Goal: Task Accomplishment & Management: Complete application form

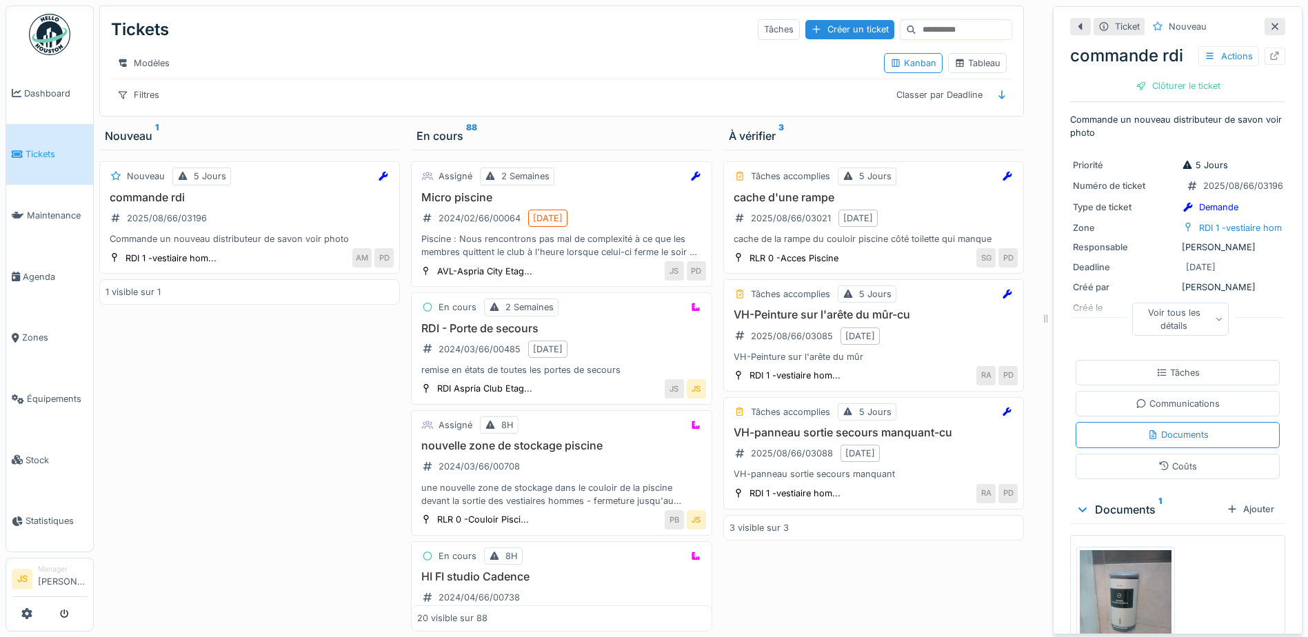
scroll to position [69, 0]
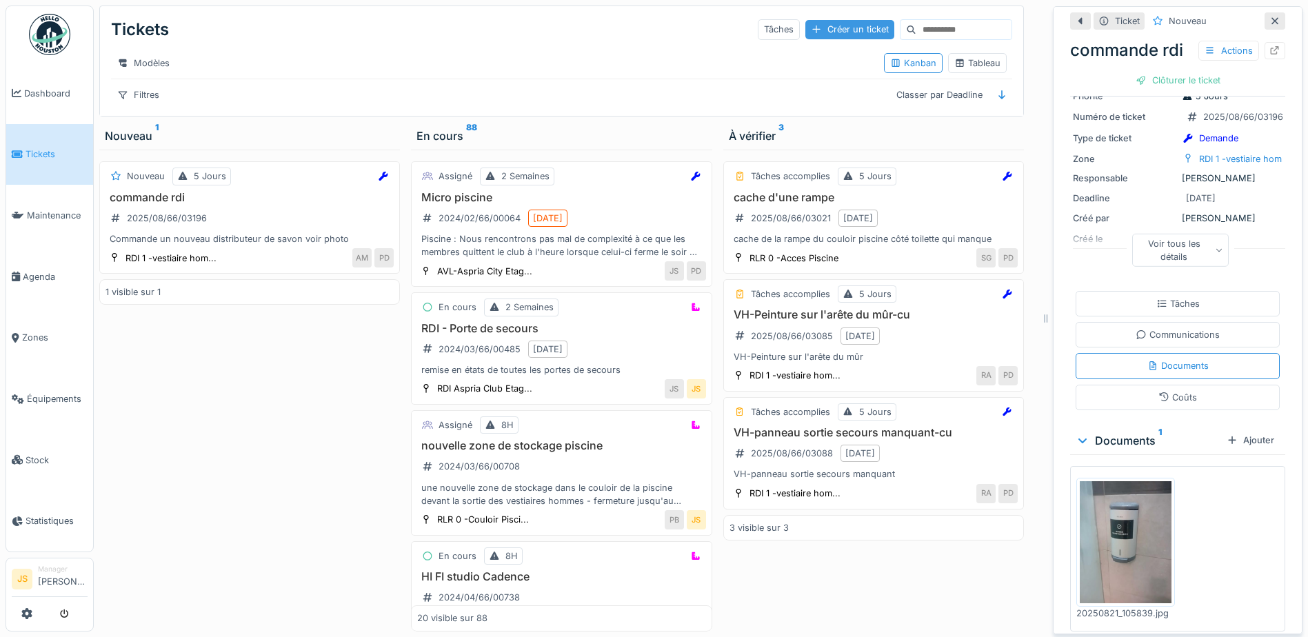
click at [805, 20] on div "Créer un ticket" at bounding box center [849, 29] width 89 height 19
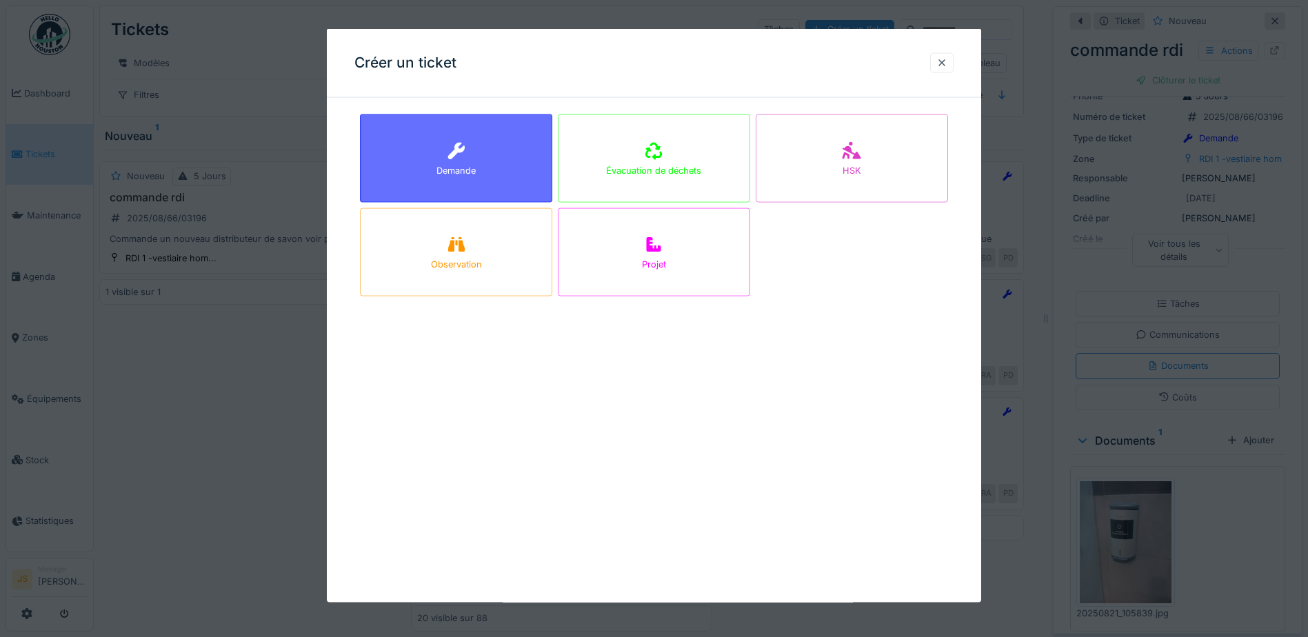
click at [469, 132] on div "Demande" at bounding box center [456, 158] width 192 height 88
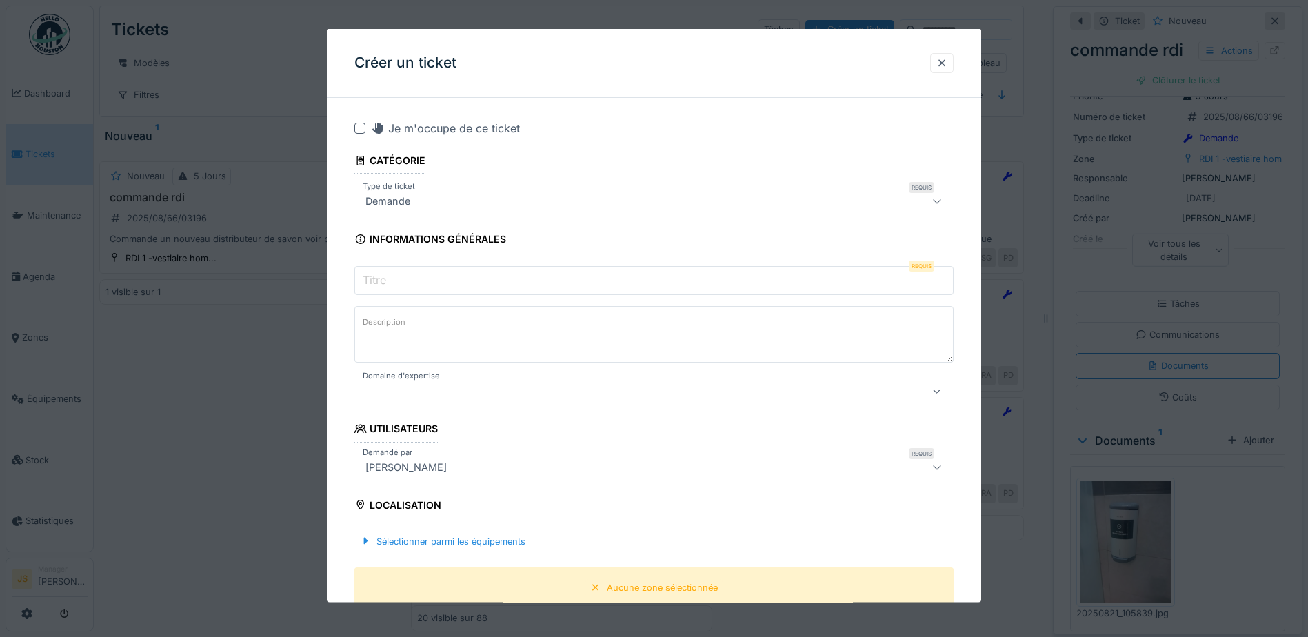
drag, startPoint x: 461, startPoint y: 281, endPoint x: 459, endPoint y: 274, distance: 7.9
click at [461, 281] on input "Titre" at bounding box center [653, 280] width 599 height 29
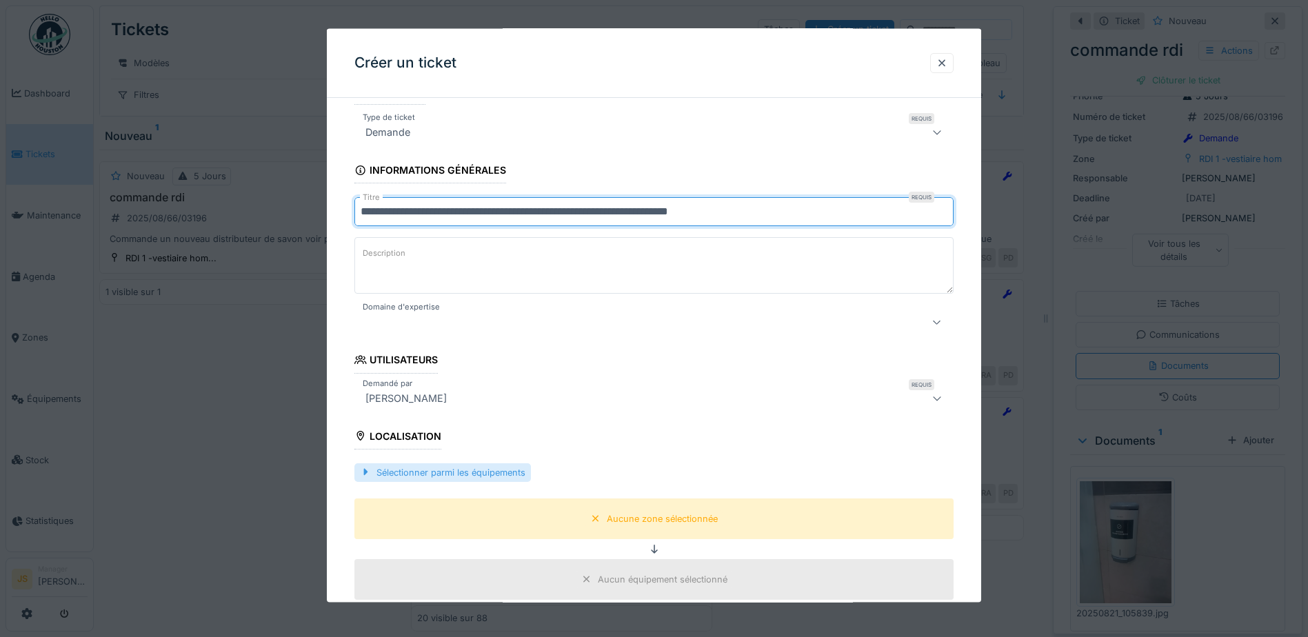
type input "**********"
click at [464, 469] on div "Sélectionner parmi les équipements" at bounding box center [442, 472] width 176 height 19
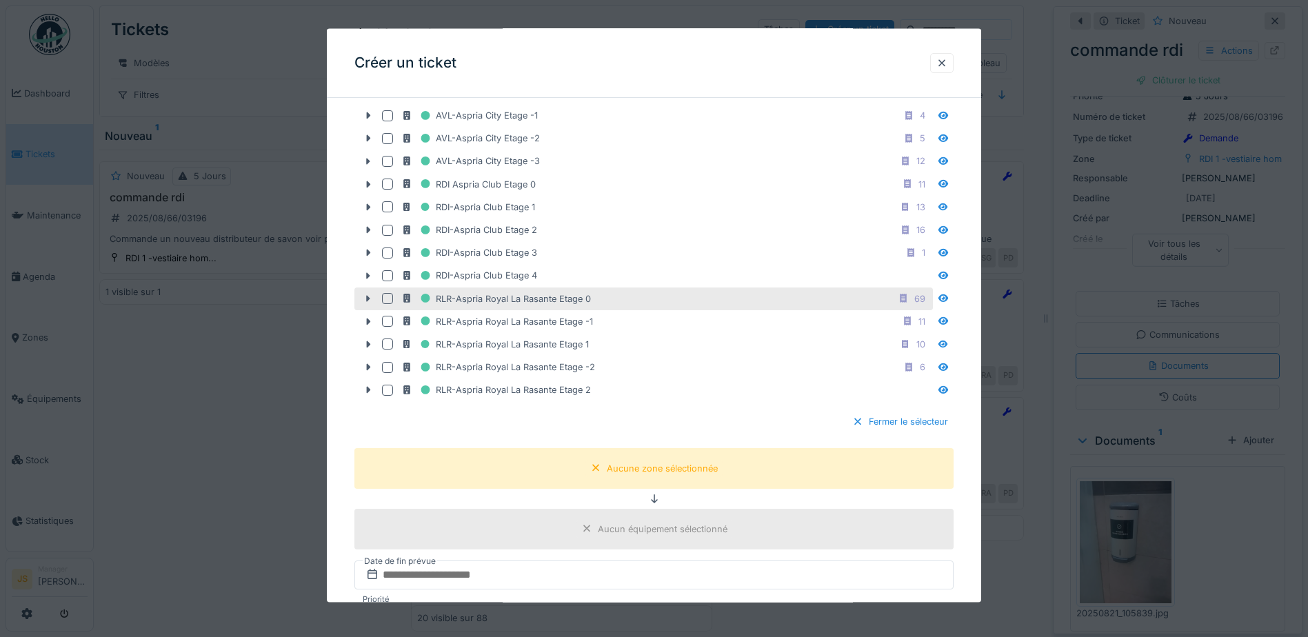
scroll to position [483, 0]
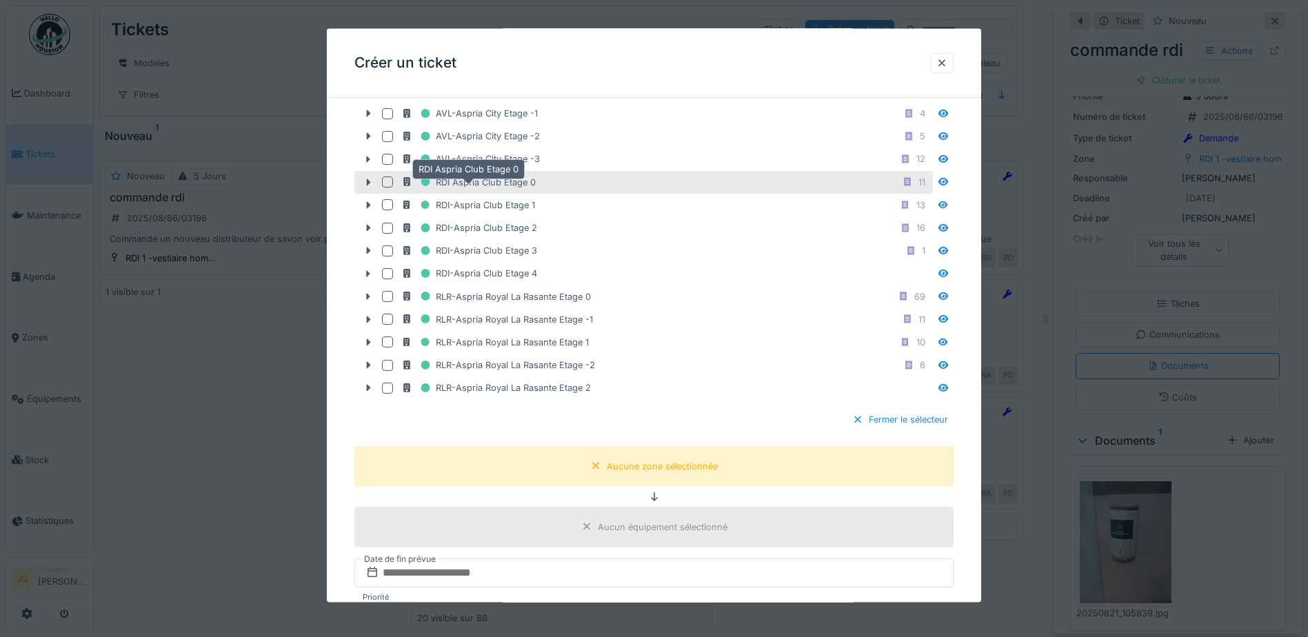
click at [503, 183] on div "RDI Aspria Club Etage 0" at bounding box center [468, 181] width 134 height 17
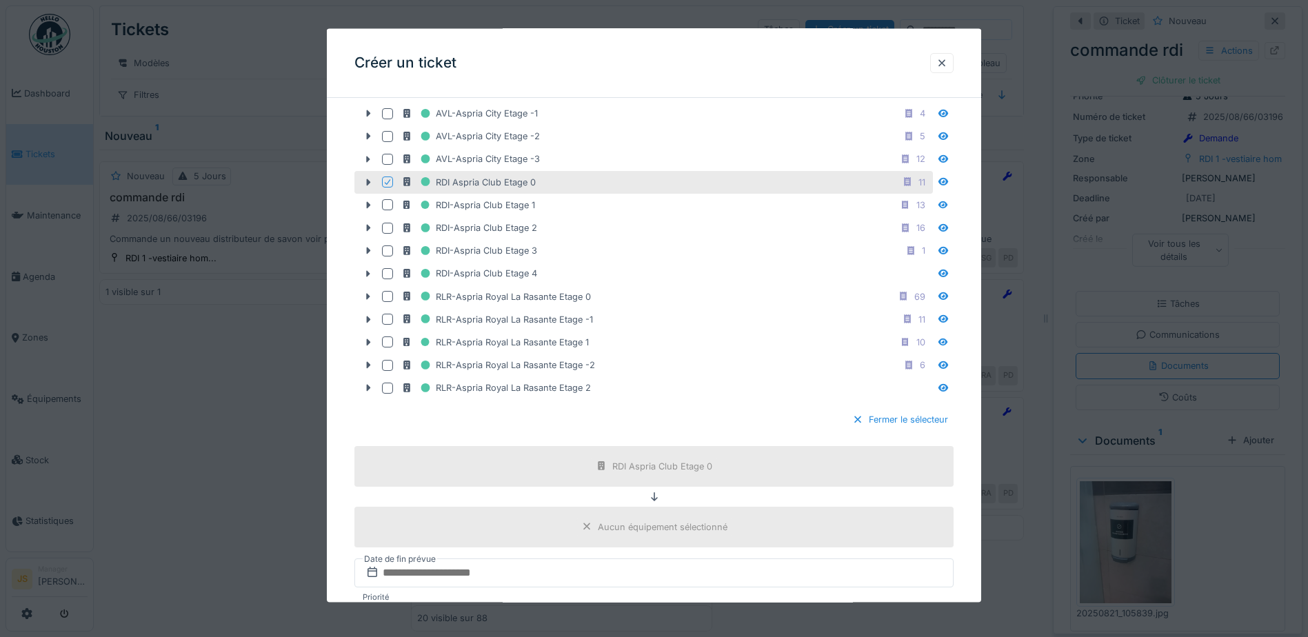
click at [385, 182] on icon at bounding box center [387, 182] width 8 height 7
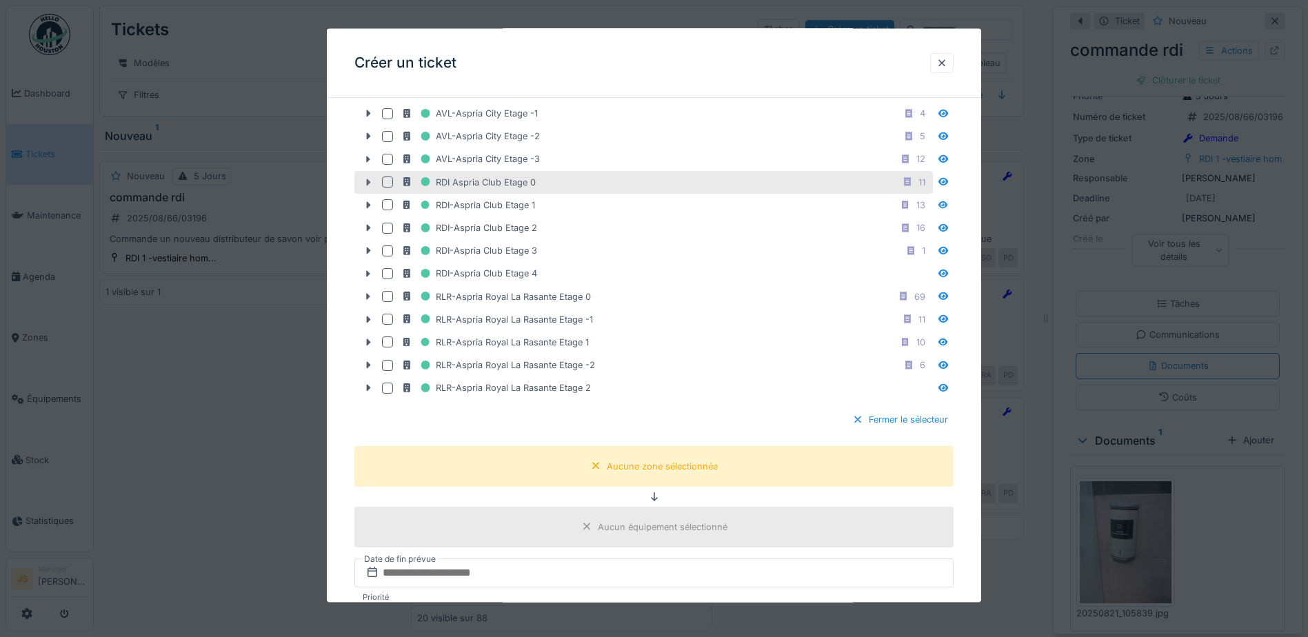
click at [372, 181] on icon at bounding box center [368, 181] width 11 height 9
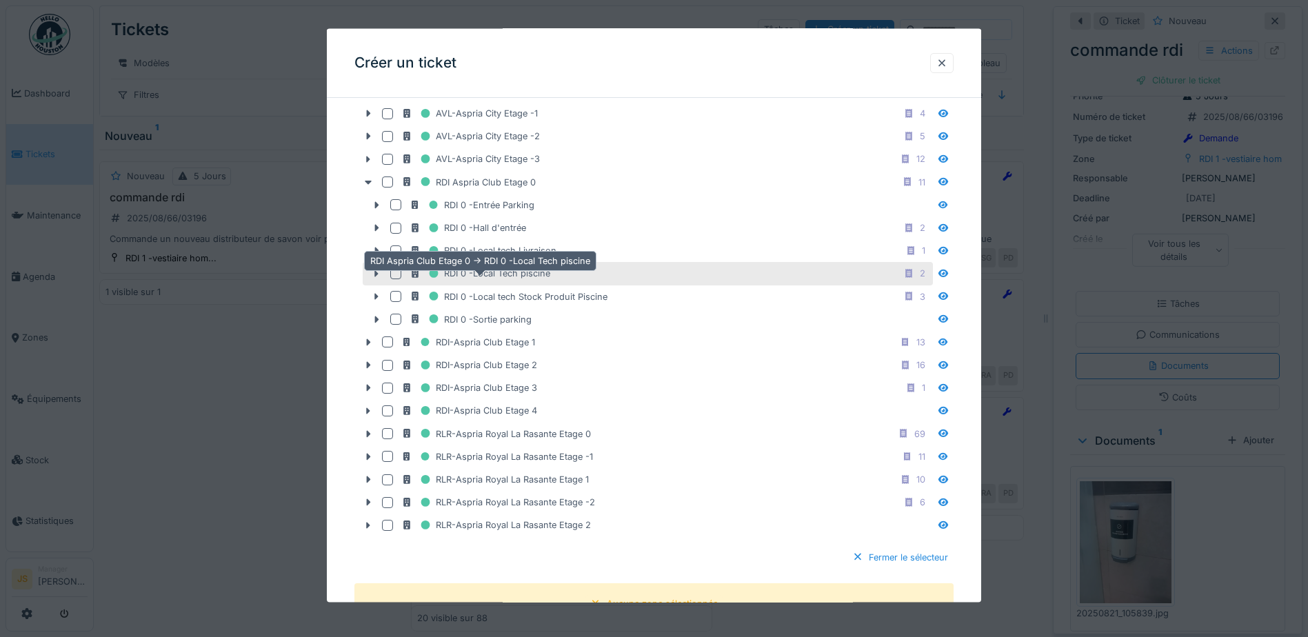
click at [533, 278] on div "RDI 0 -Local Tech piscine" at bounding box center [479, 273] width 141 height 17
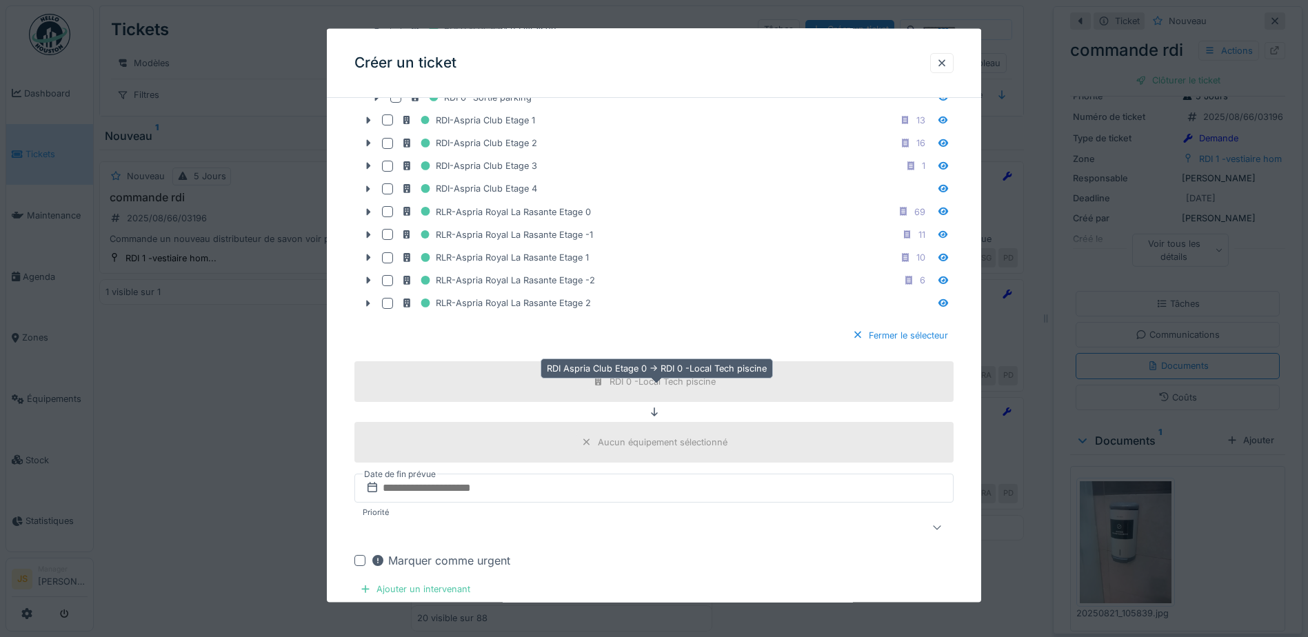
scroll to position [965, 0]
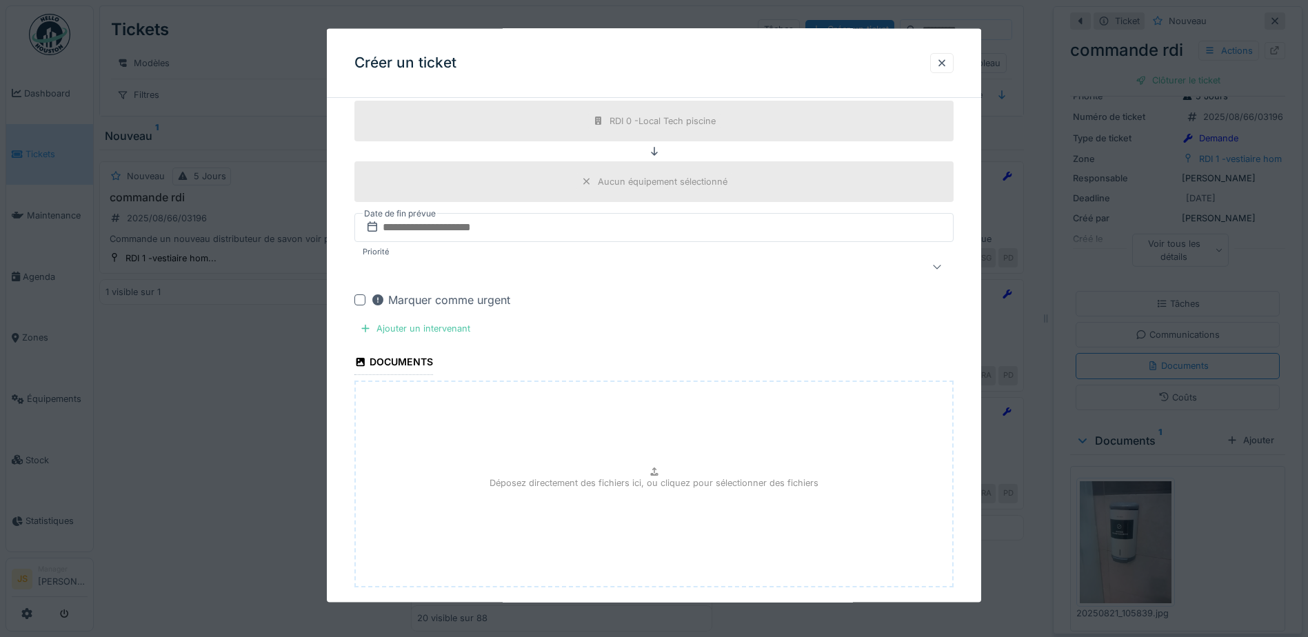
click at [361, 299] on div at bounding box center [359, 299] width 11 height 11
click at [419, 326] on div "Ajouter un intervenant" at bounding box center [414, 328] width 121 height 19
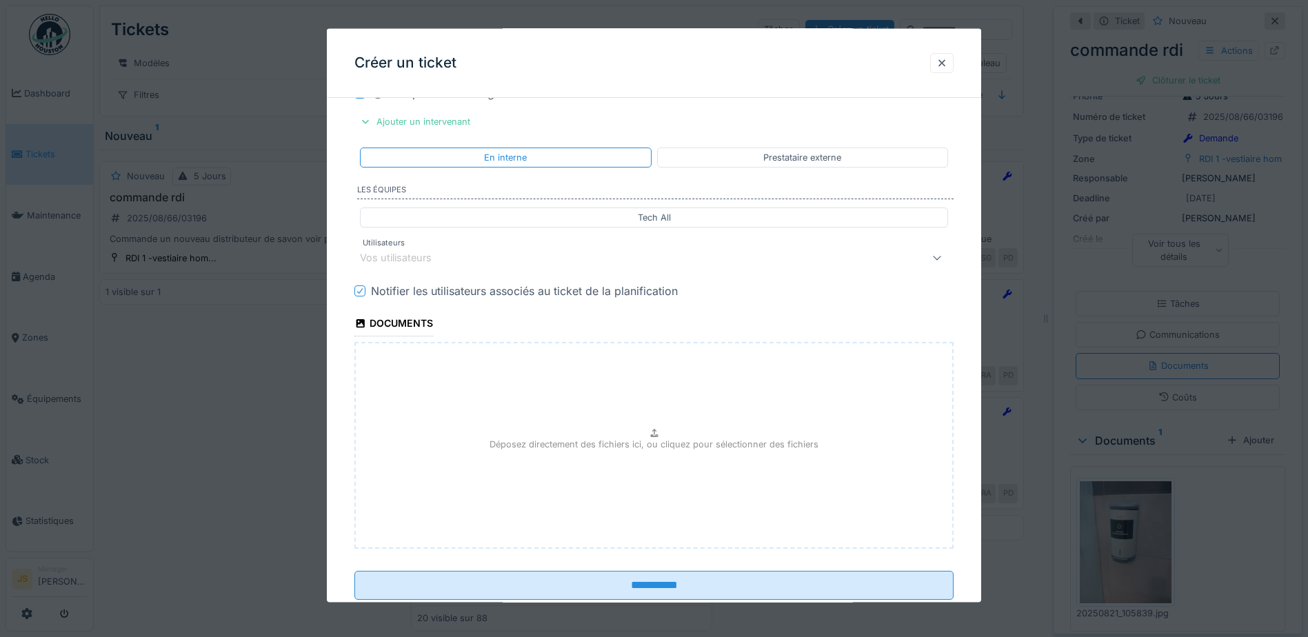
click at [449, 263] on div "Vos utilisateurs" at bounding box center [405, 257] width 91 height 15
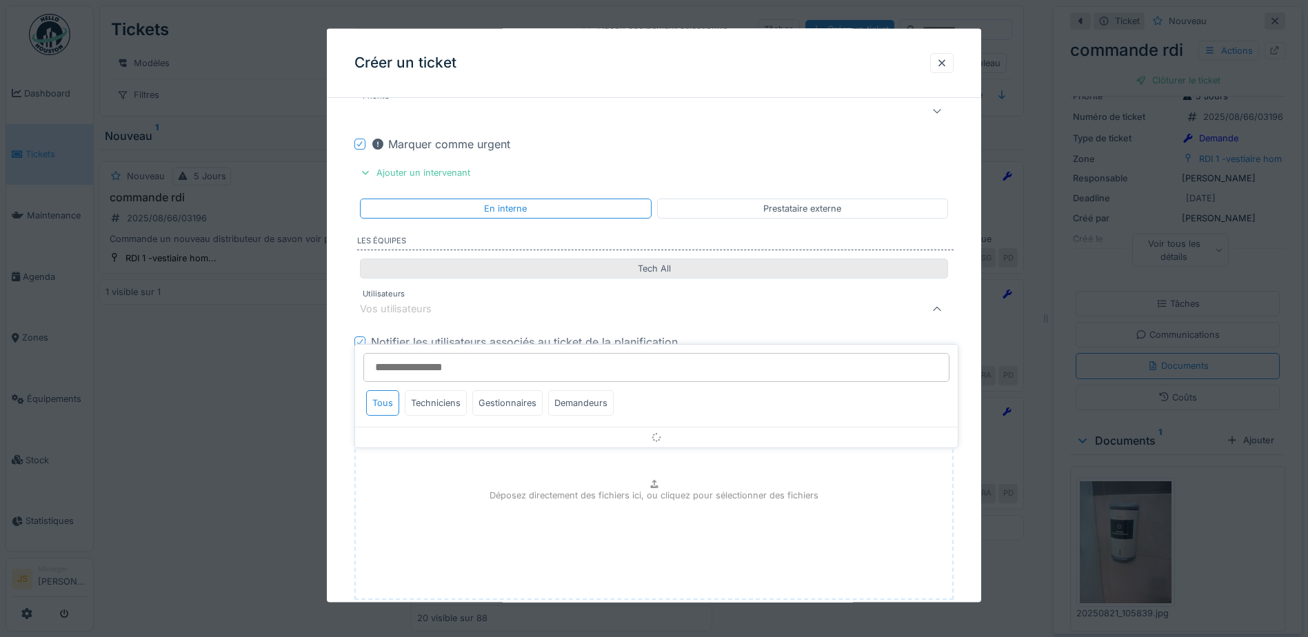
scroll to position [1114, 0]
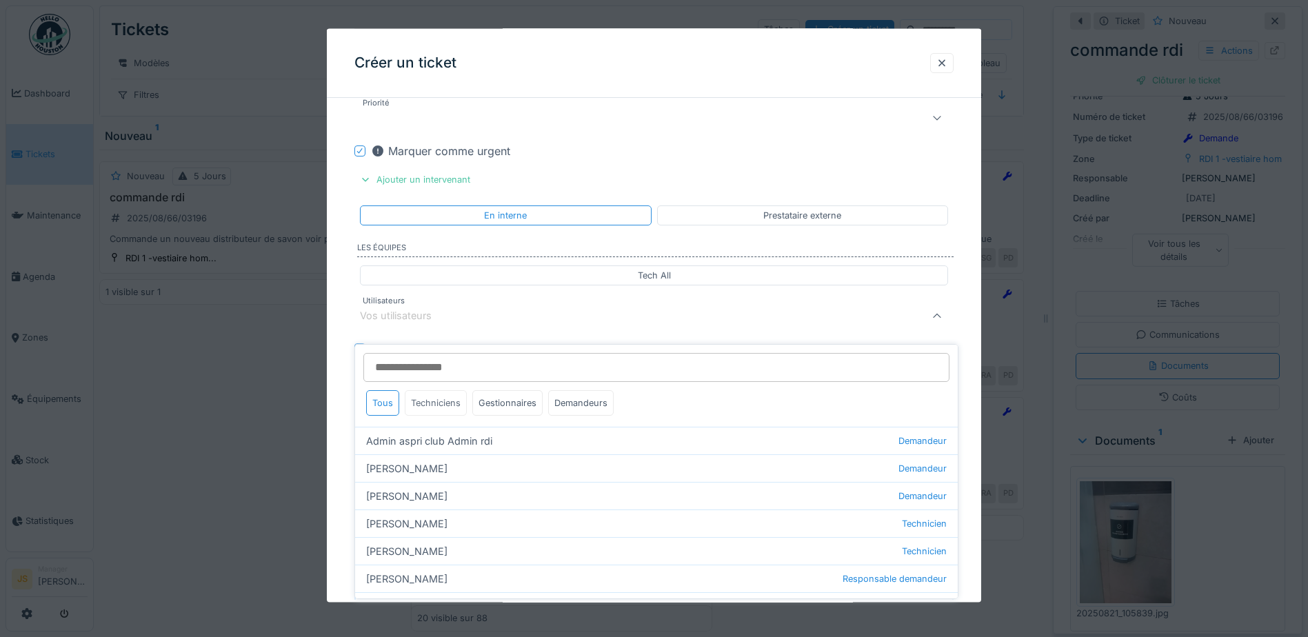
click at [440, 390] on div "Techniciens" at bounding box center [436, 403] width 62 height 26
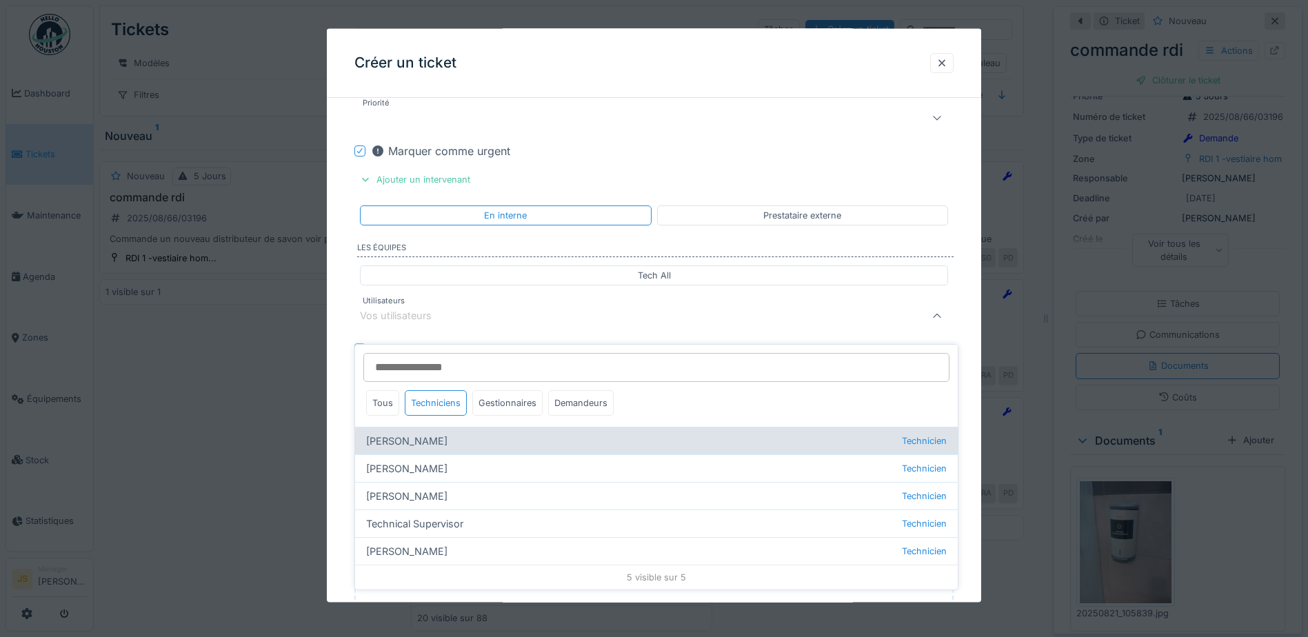
click at [444, 427] on div "Alexandre Michailidis Technicien" at bounding box center [656, 441] width 602 height 28
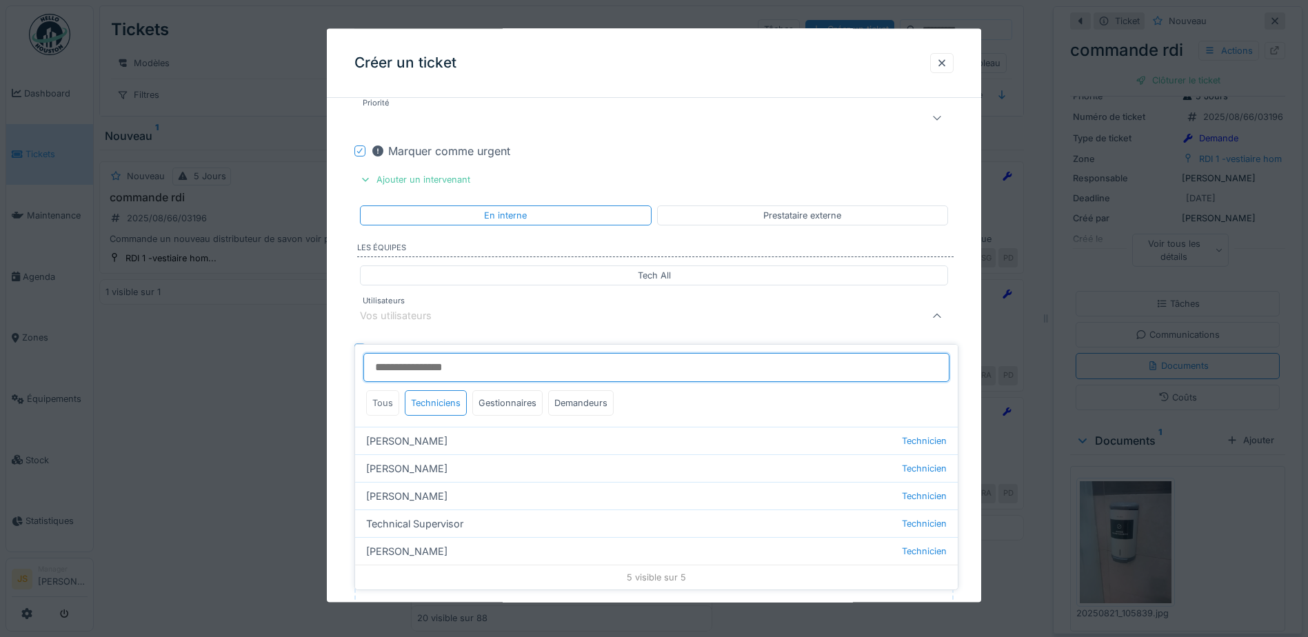
type input "*****"
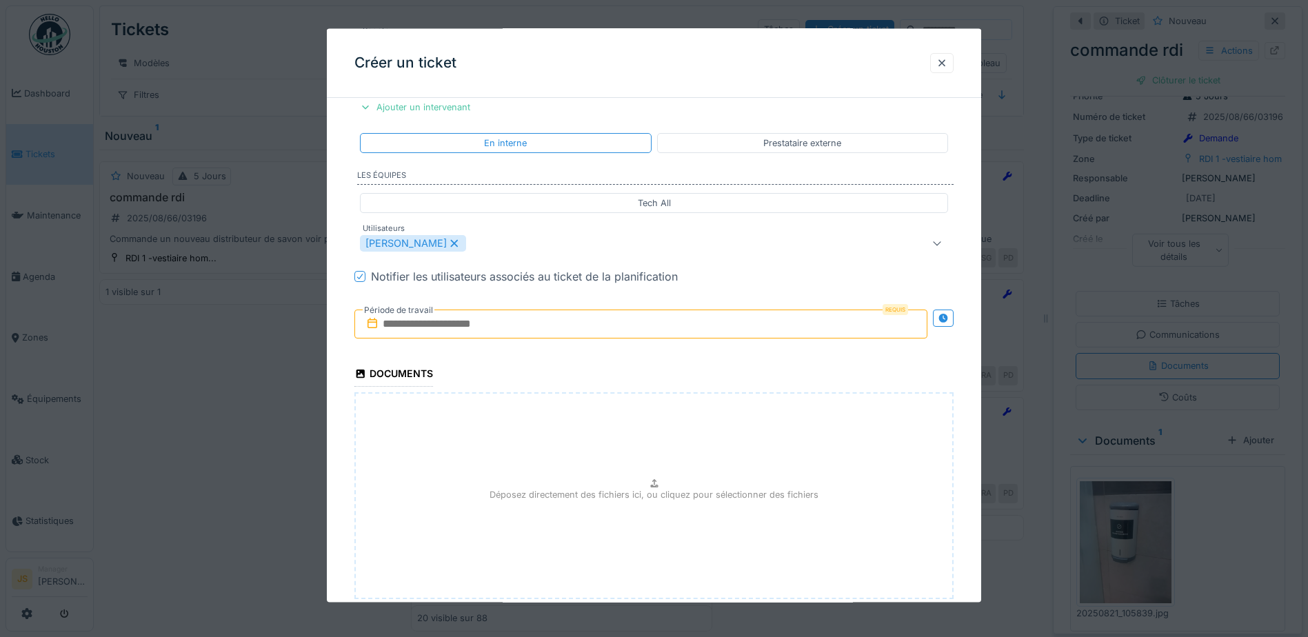
scroll to position [1252, 0]
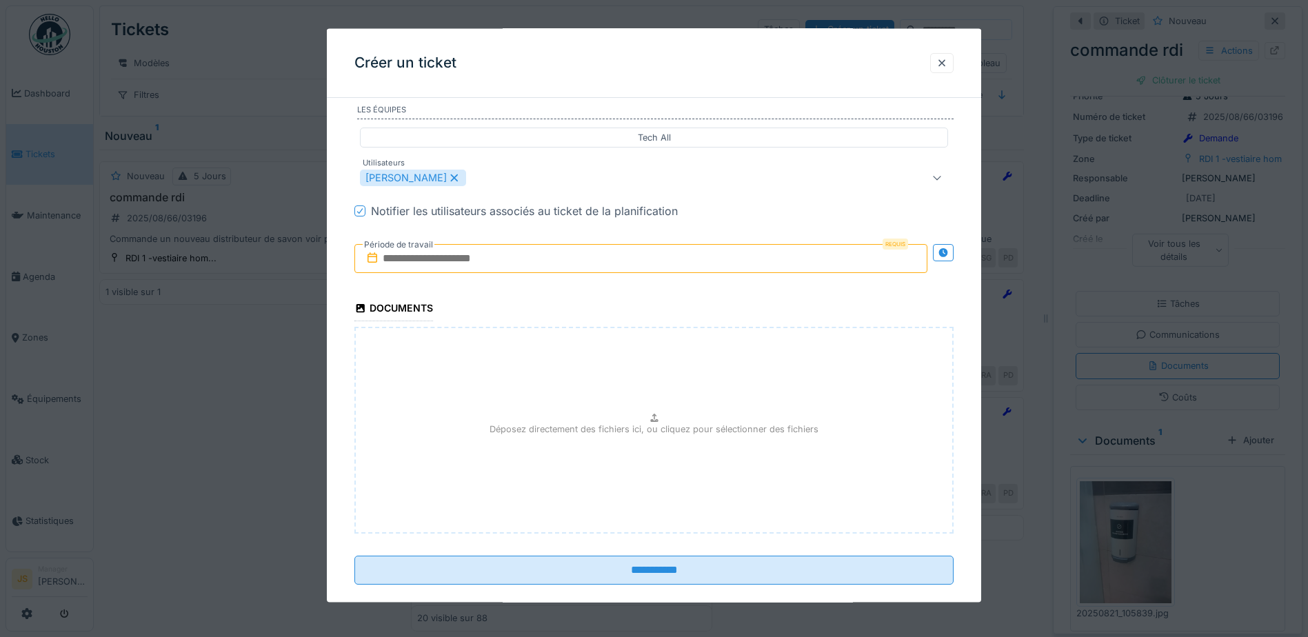
click at [447, 256] on input "text" at bounding box center [640, 258] width 573 height 29
click at [644, 417] on div "21" at bounding box center [643, 416] width 19 height 20
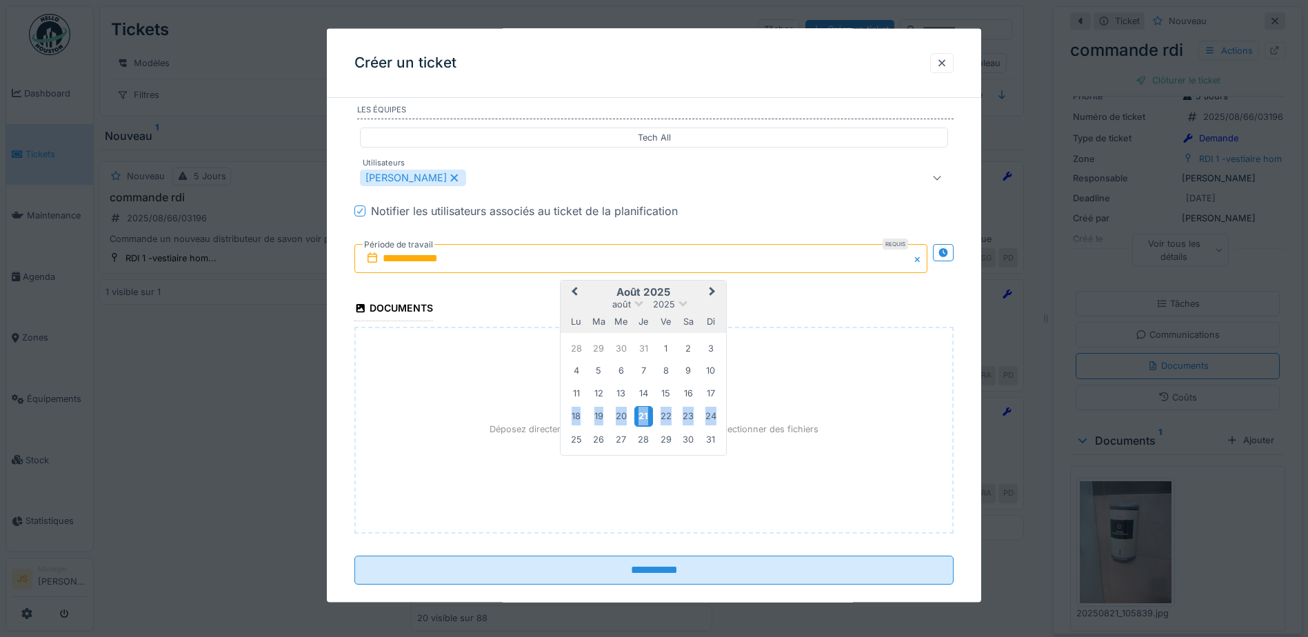
click at [644, 417] on div "21" at bounding box center [643, 416] width 19 height 20
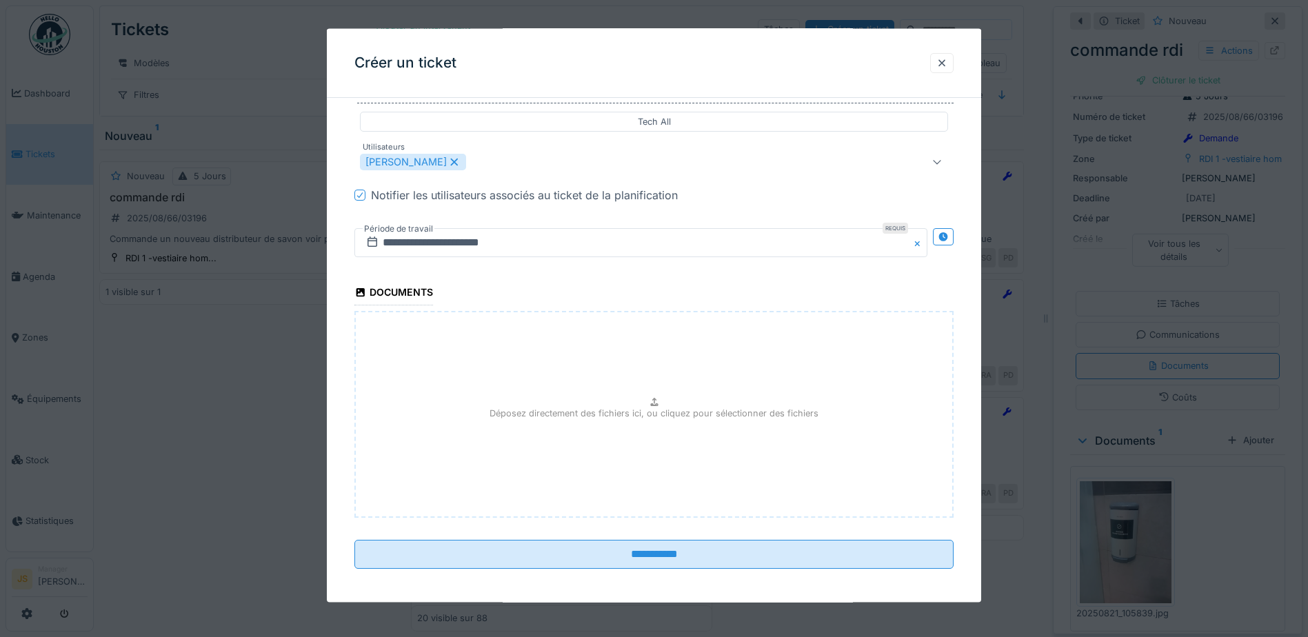
scroll to position [1273, 0]
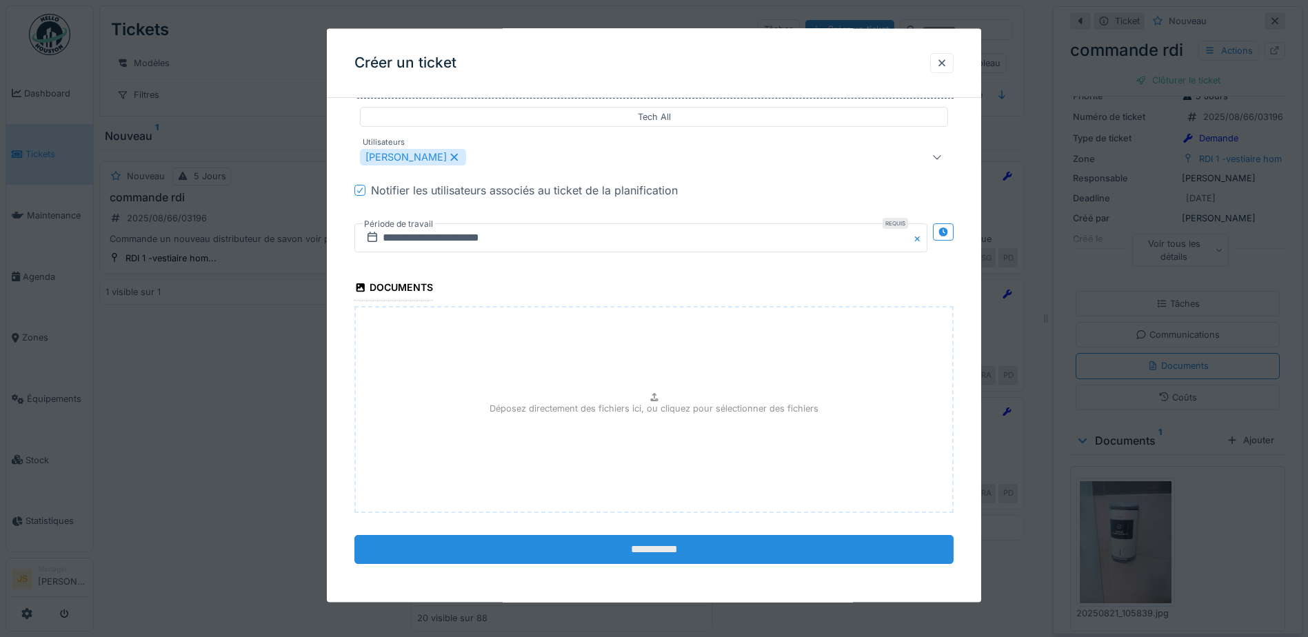
click at [700, 553] on input "**********" at bounding box center [653, 549] width 599 height 29
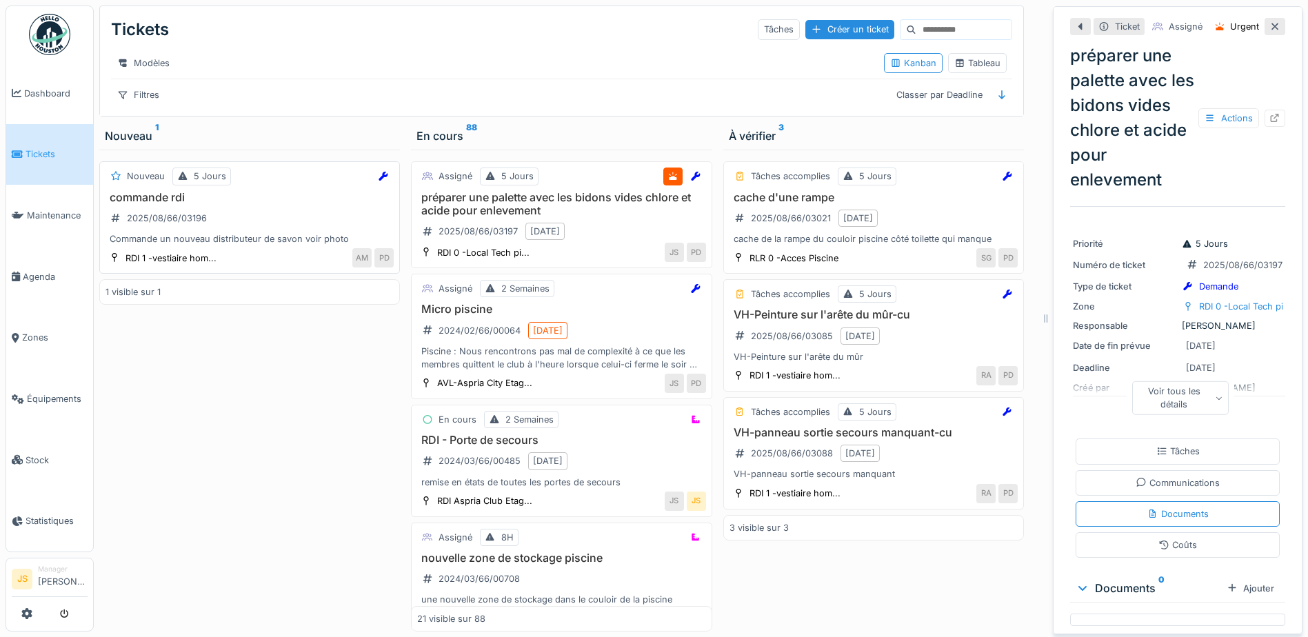
click at [128, 200] on h3 "commande rdi" at bounding box center [249, 197] width 288 height 13
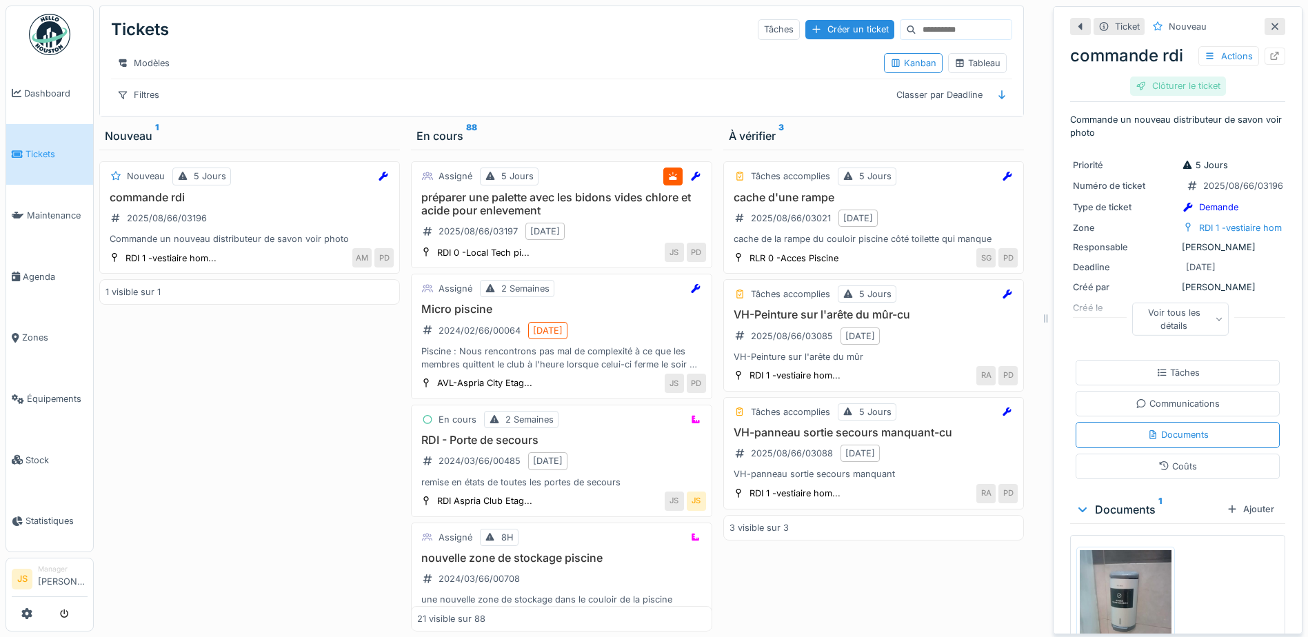
click at [1181, 77] on div "Clôturer le ticket" at bounding box center [1178, 86] width 96 height 19
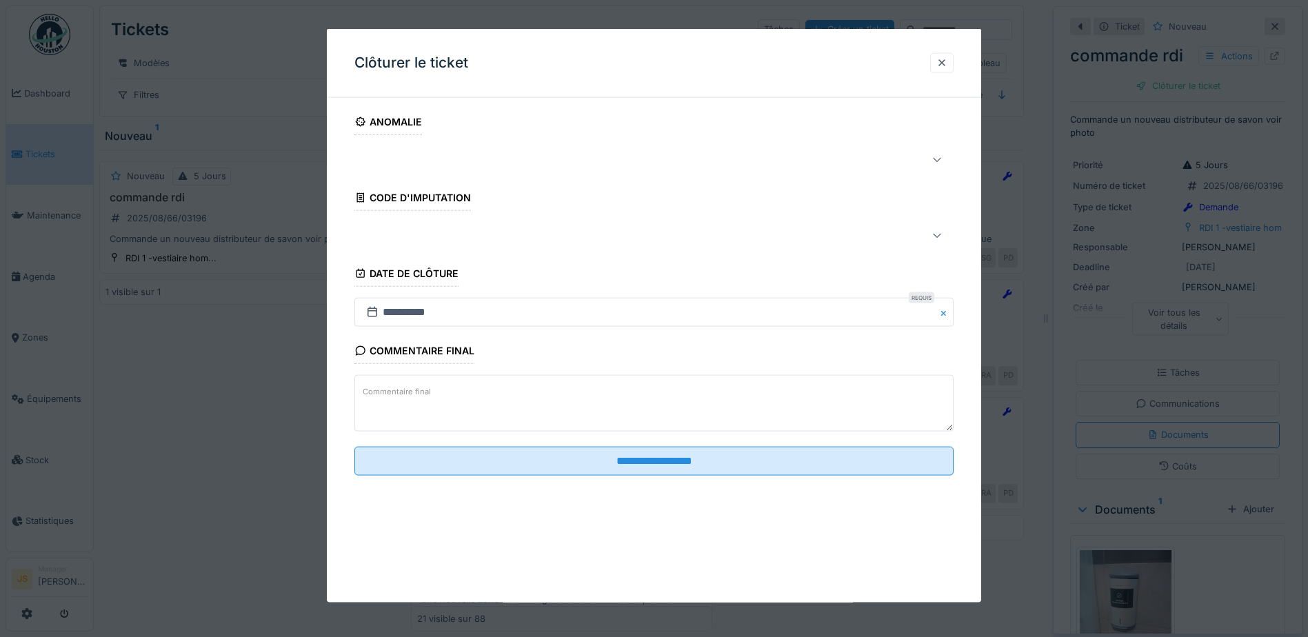
click at [442, 390] on textarea "Commentaire final" at bounding box center [653, 403] width 599 height 57
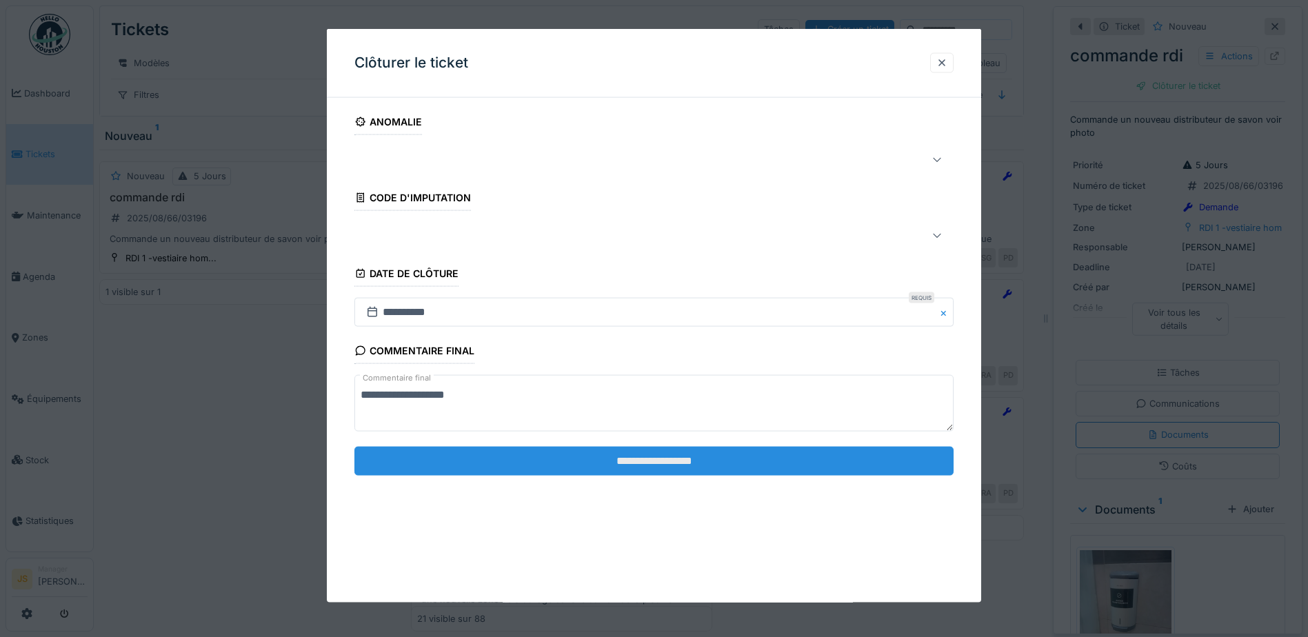
type textarea "**********"
click at [618, 461] on input "**********" at bounding box center [653, 460] width 599 height 29
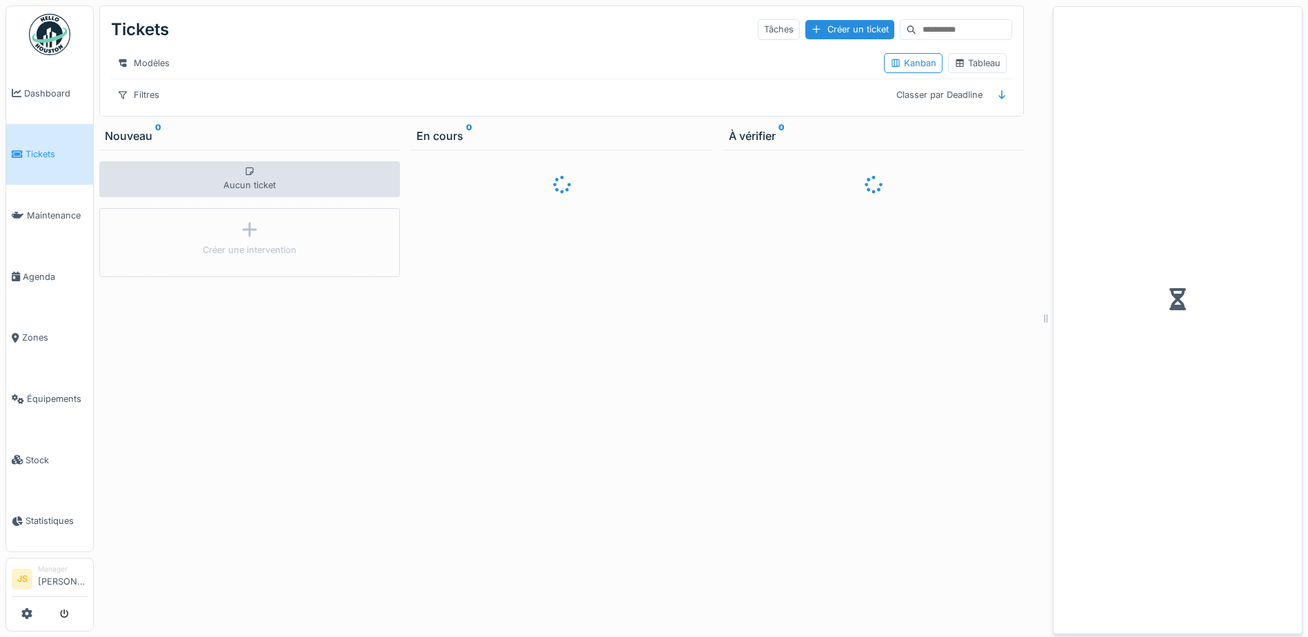
scroll to position [10, 0]
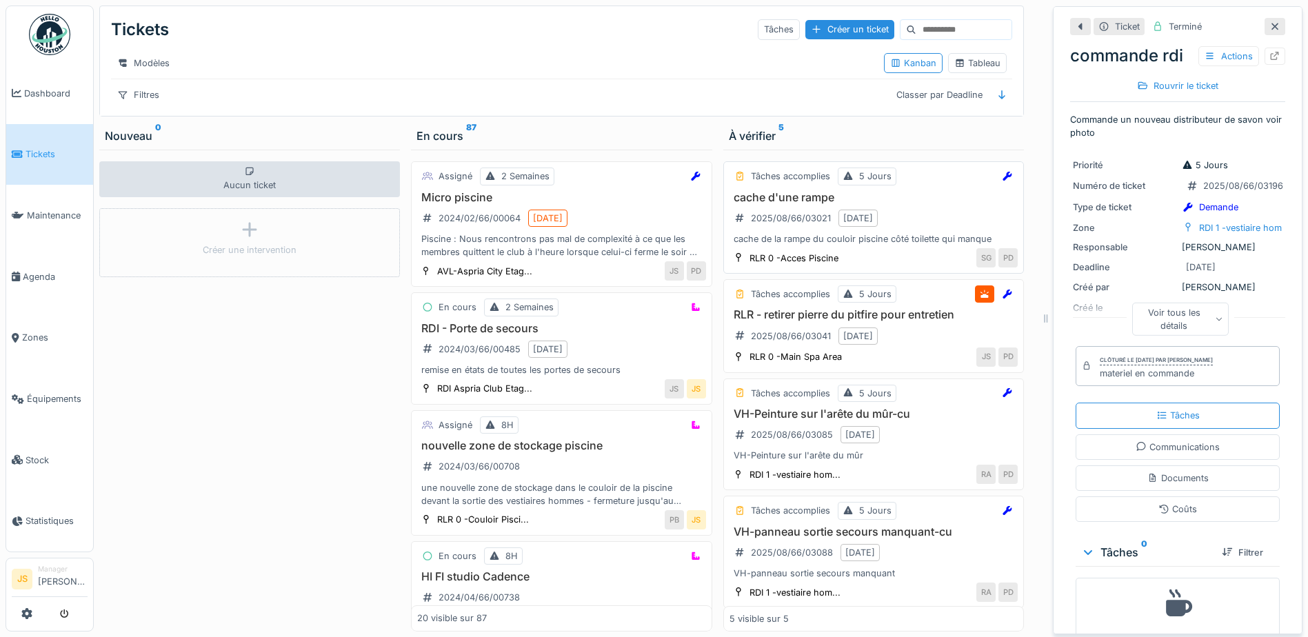
click at [809, 201] on h3 "cache d'une rampe" at bounding box center [873, 197] width 288 height 13
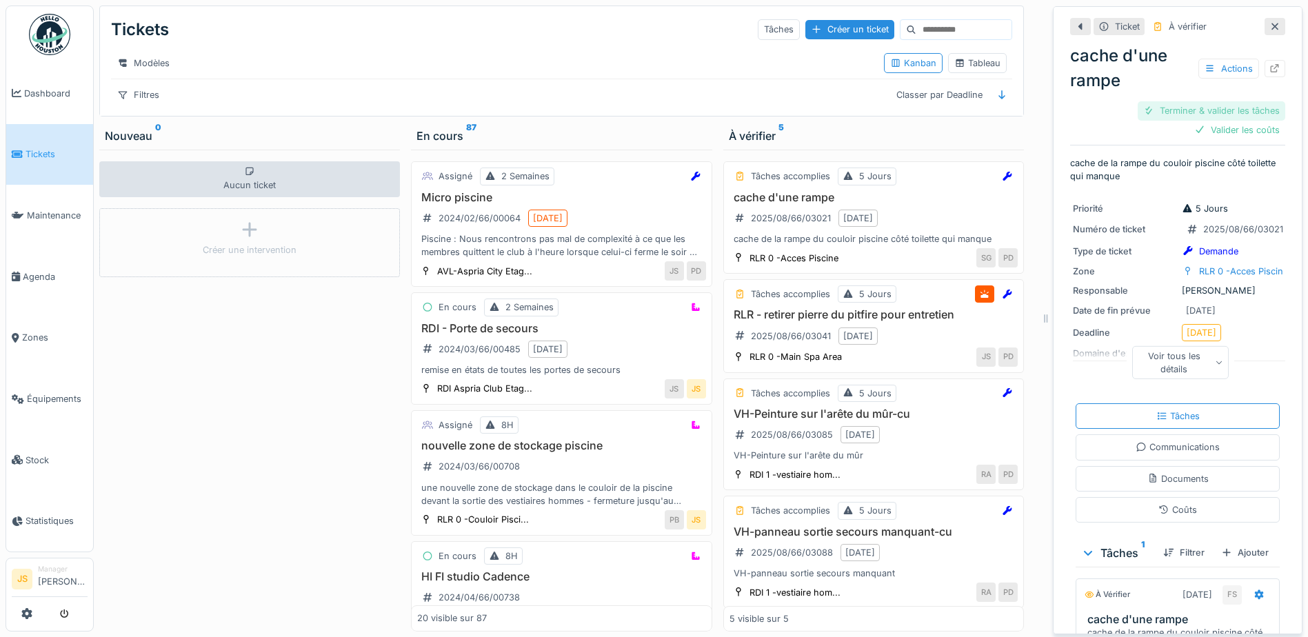
click at [1227, 101] on div "Terminer & valider les tâches" at bounding box center [1211, 110] width 148 height 19
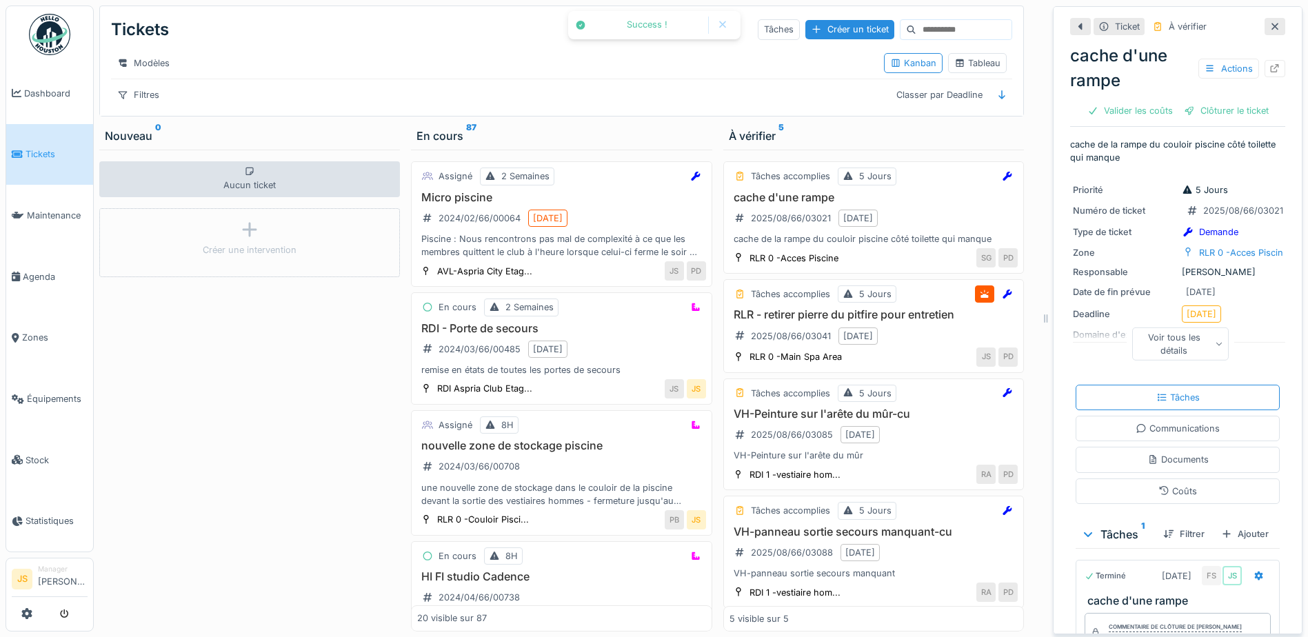
click at [1227, 101] on div "Clôturer le ticket" at bounding box center [1226, 110] width 96 height 19
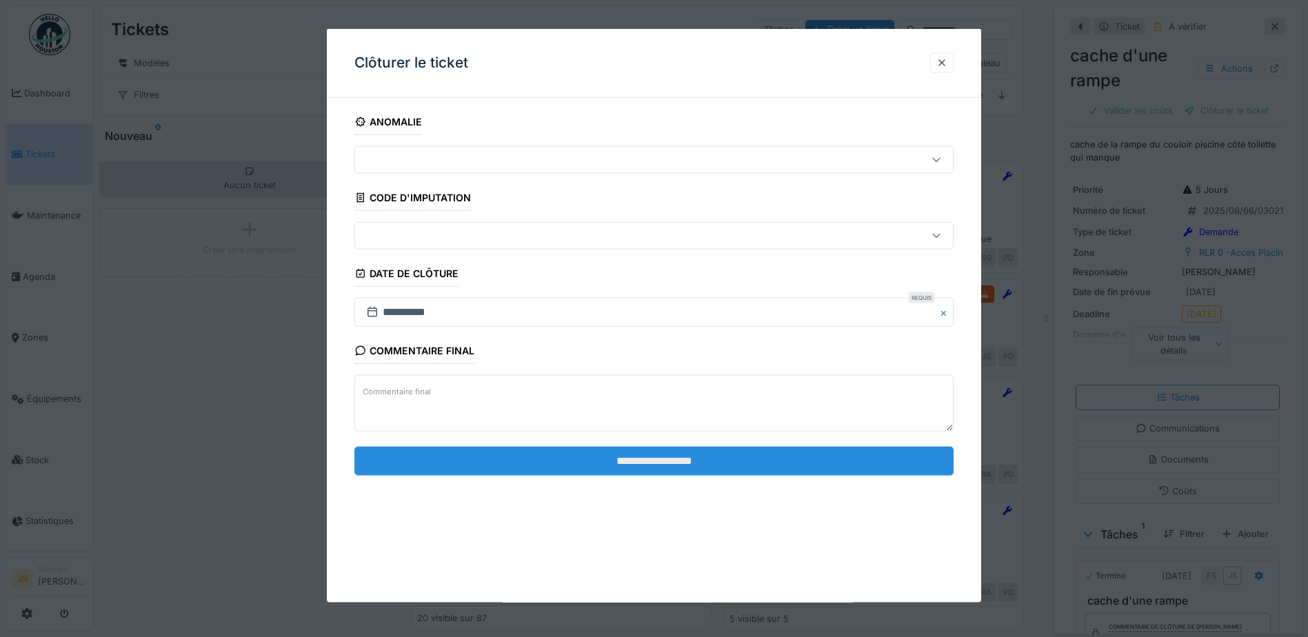
click at [653, 460] on input "**********" at bounding box center [653, 460] width 599 height 29
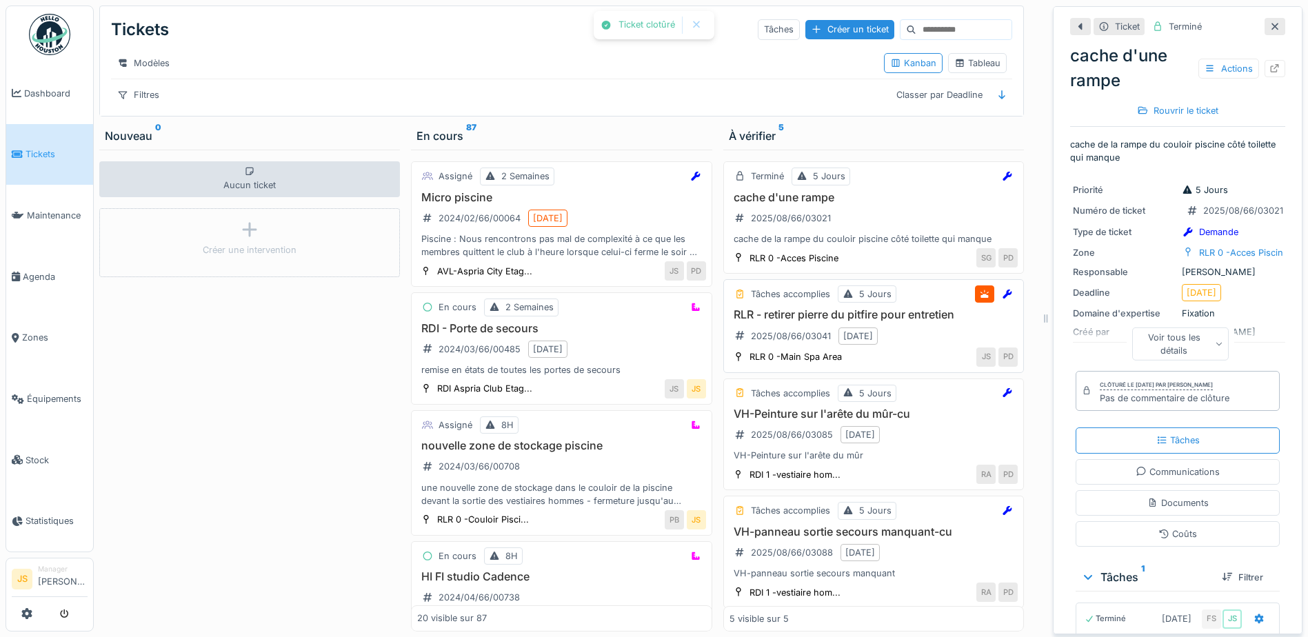
click at [787, 314] on h3 "RLR - retirer pierre du pitfire pour entretien" at bounding box center [873, 314] width 288 height 13
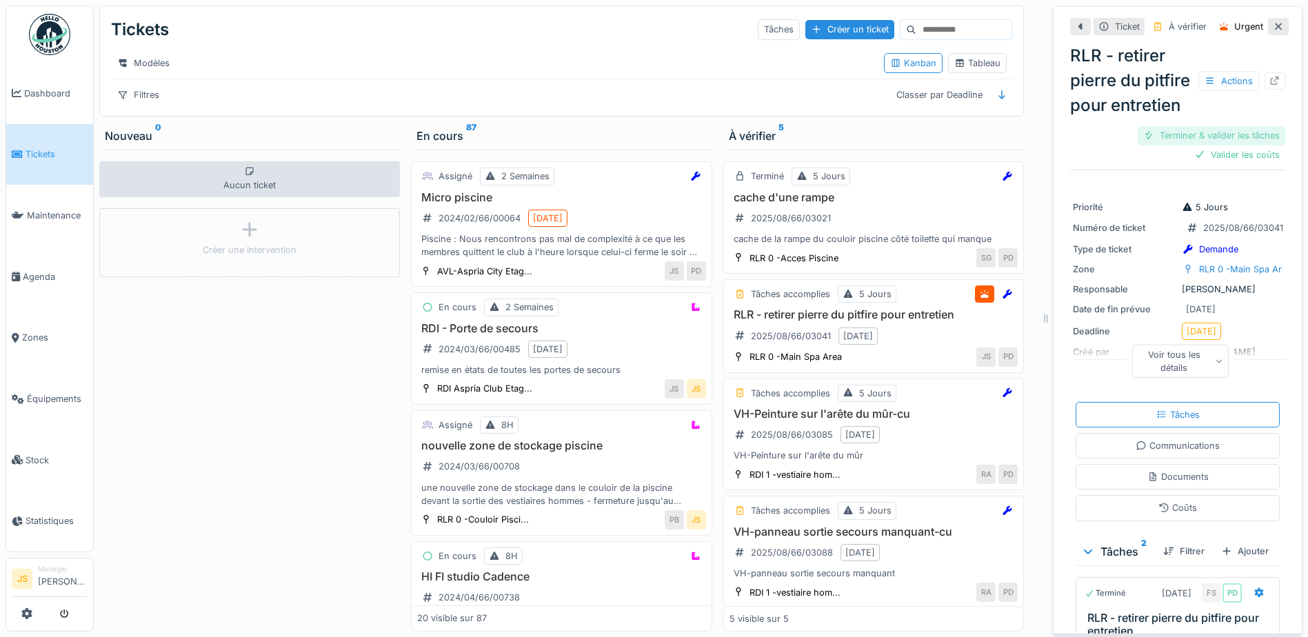
click at [1224, 145] on div "Terminer & valider les tâches" at bounding box center [1211, 135] width 148 height 19
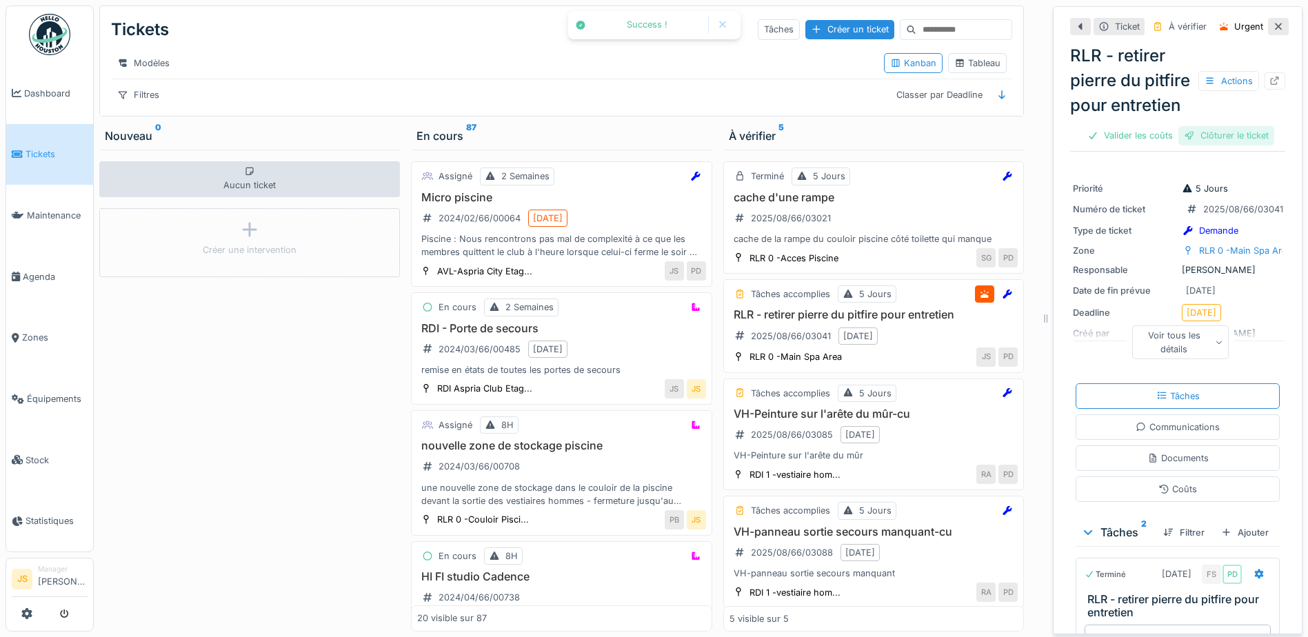
click at [1223, 145] on div "Clôturer le ticket" at bounding box center [1226, 135] width 96 height 19
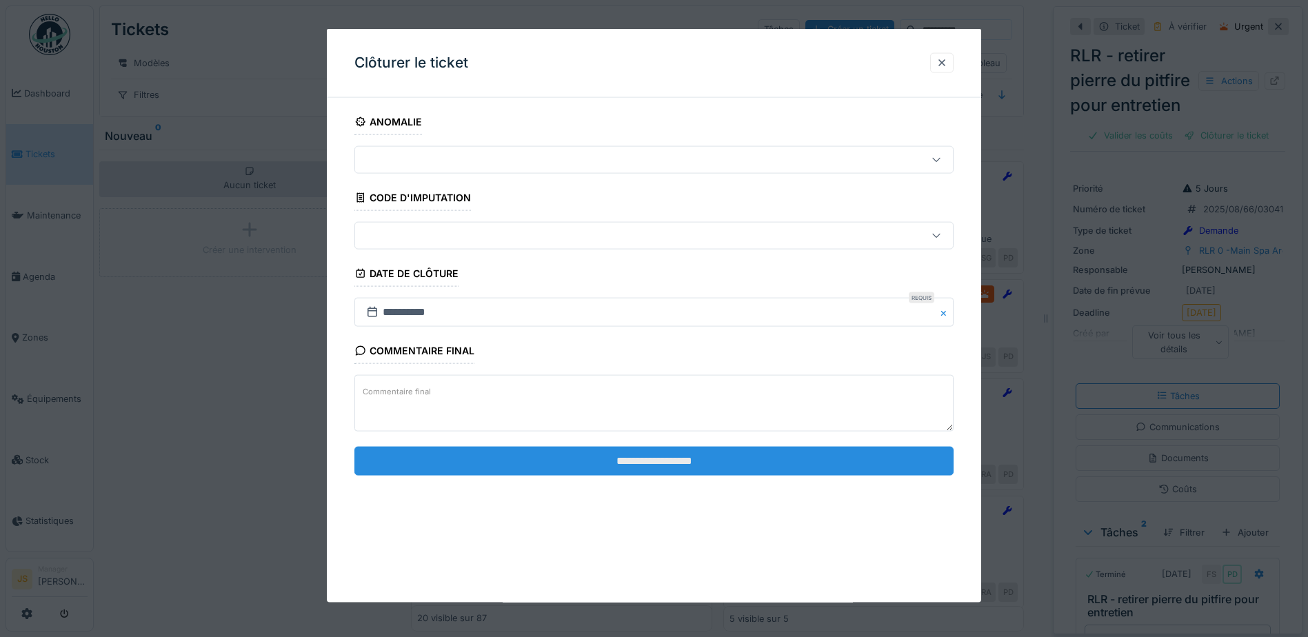
click at [717, 465] on input "**********" at bounding box center [653, 460] width 599 height 29
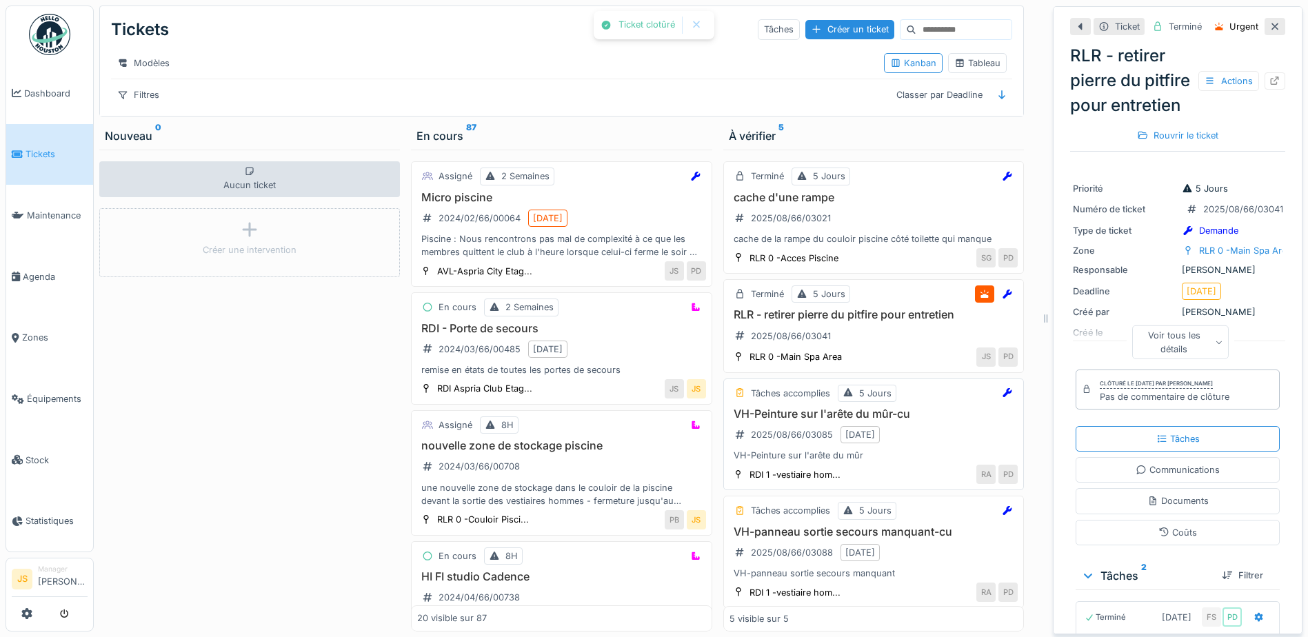
click at [776, 405] on div "Tâches accomplies 5 Jours VH-Peinture sur l'arête du mûr-cu 2025/08/66/03085 21…" at bounding box center [873, 434] width 301 height 112
click at [826, 415] on h3 "VH-Peinture sur l'arête du mûr-cu" at bounding box center [873, 413] width 288 height 13
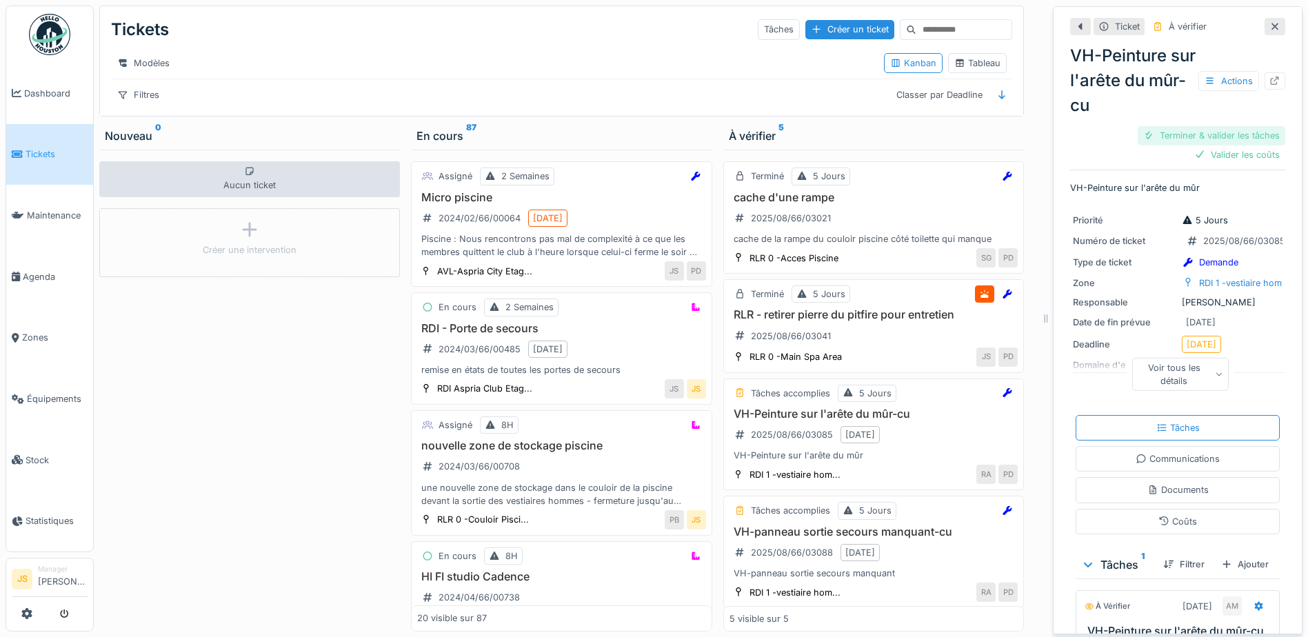
click at [1219, 126] on div "Terminer & valider les tâches" at bounding box center [1211, 135] width 148 height 19
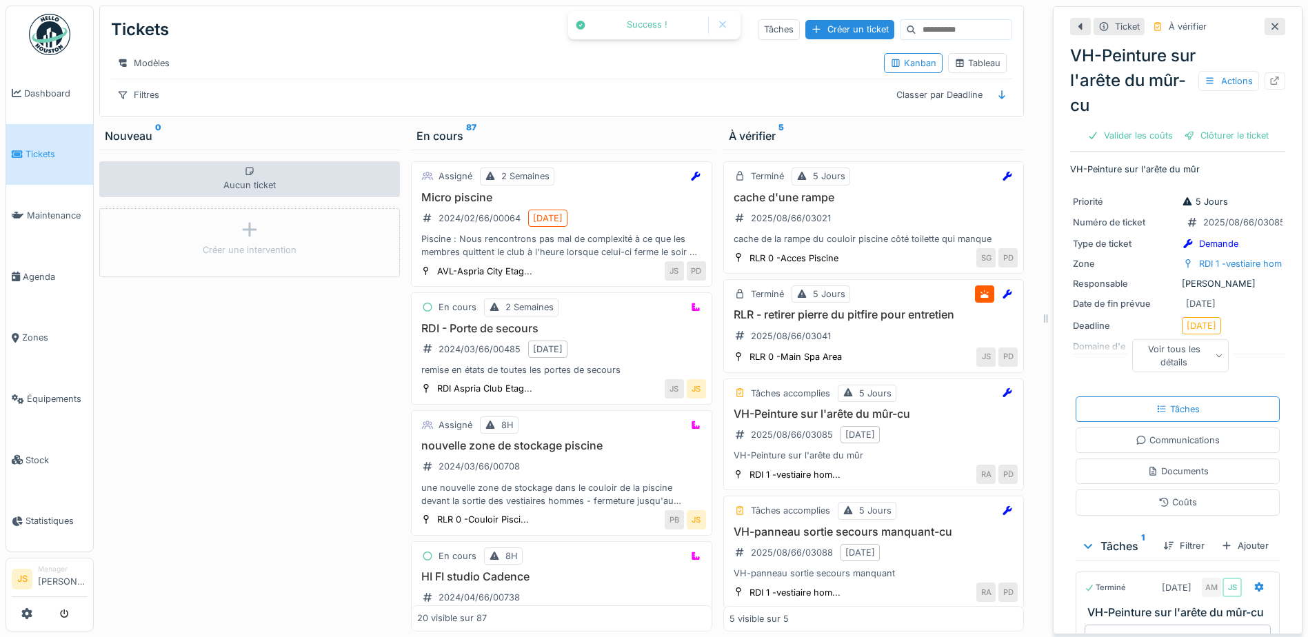
click at [1220, 126] on div "Clôturer le ticket" at bounding box center [1226, 135] width 96 height 19
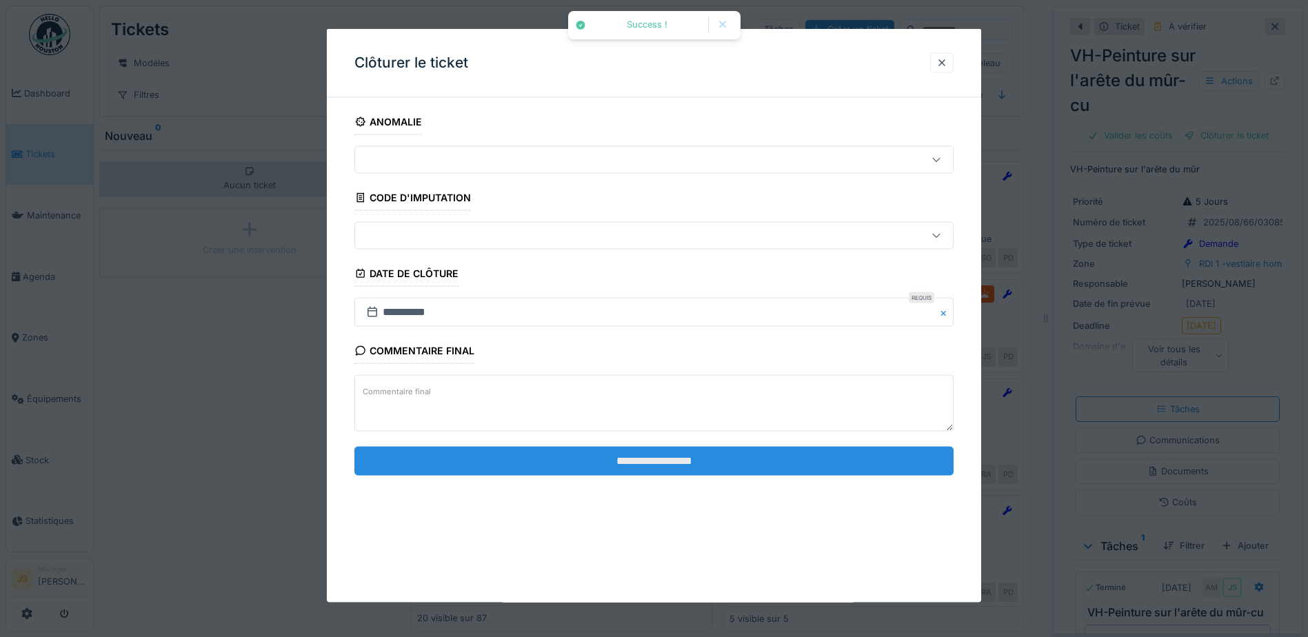
click at [769, 461] on input "**********" at bounding box center [653, 460] width 599 height 29
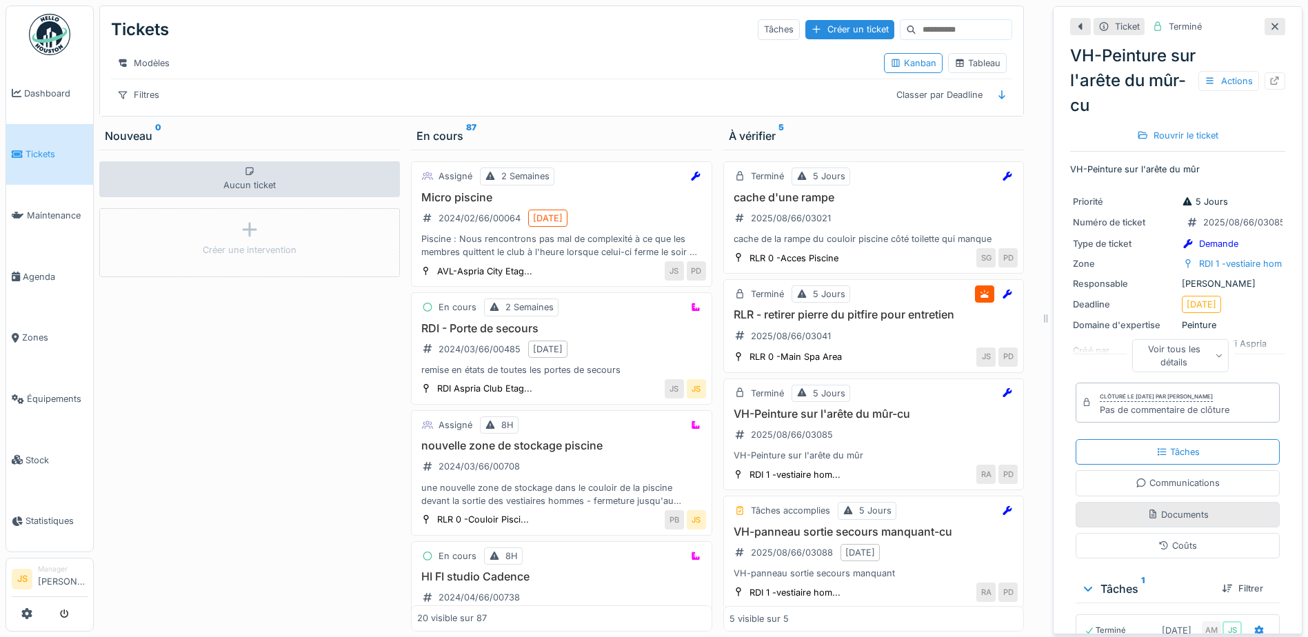
click at [1175, 508] on div "Documents" at bounding box center [1177, 514] width 61 height 13
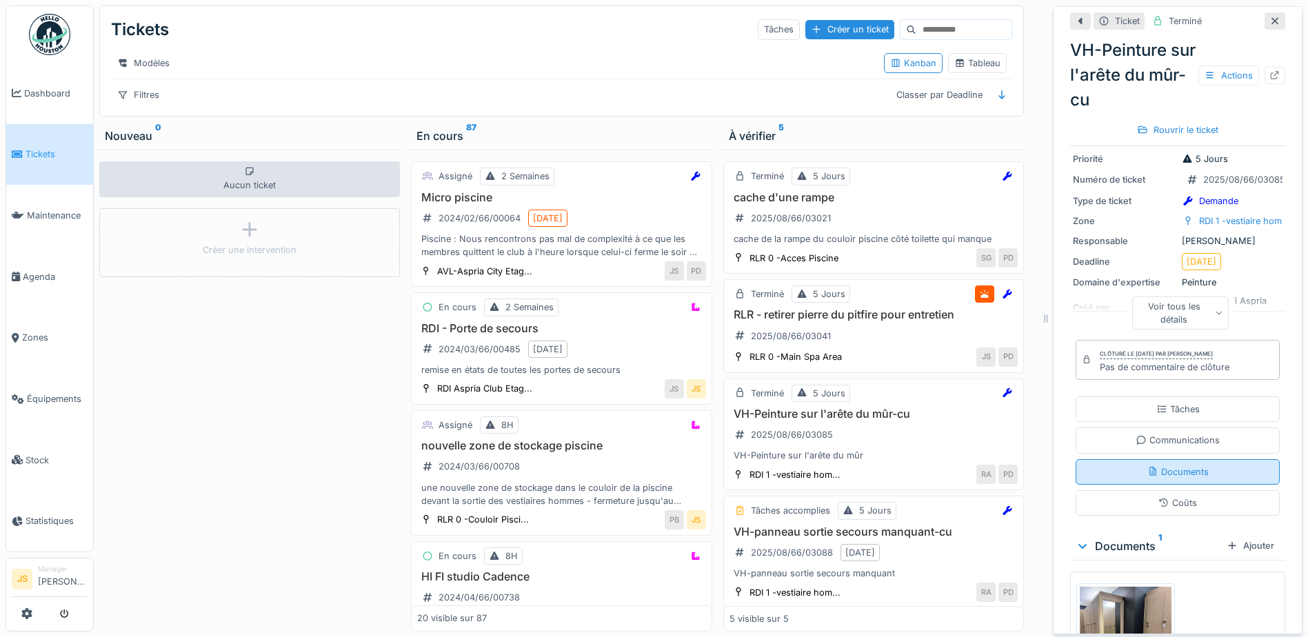
scroll to position [158, 0]
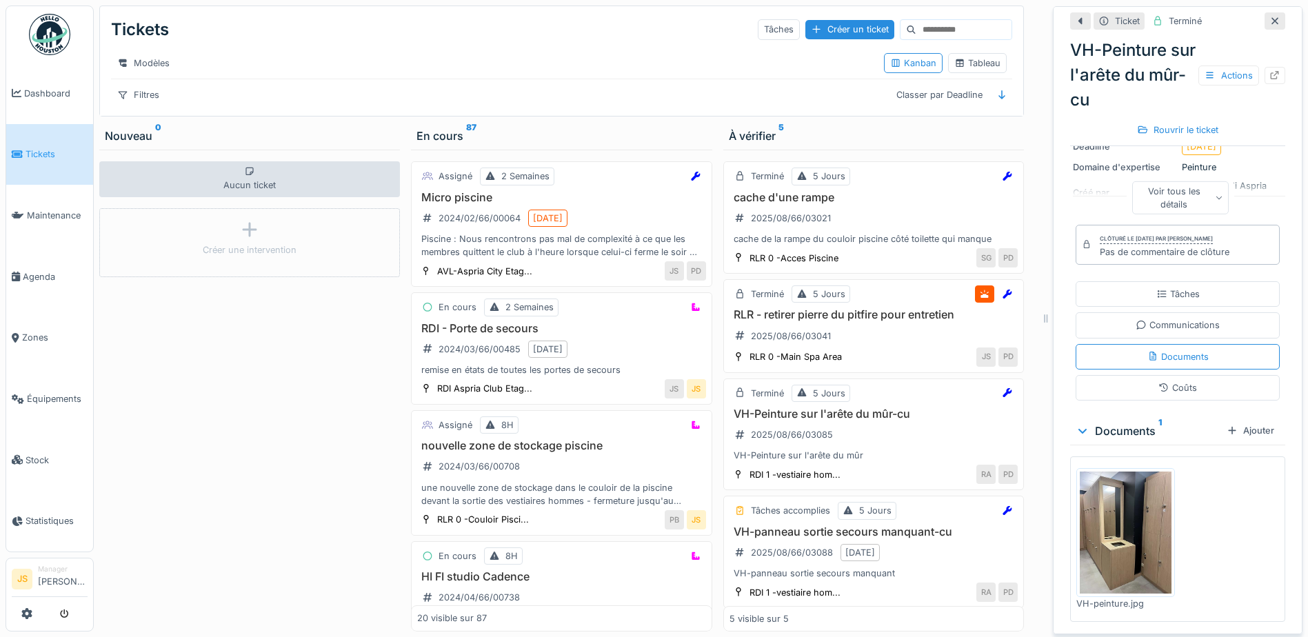
click at [1117, 500] on img at bounding box center [1125, 533] width 92 height 122
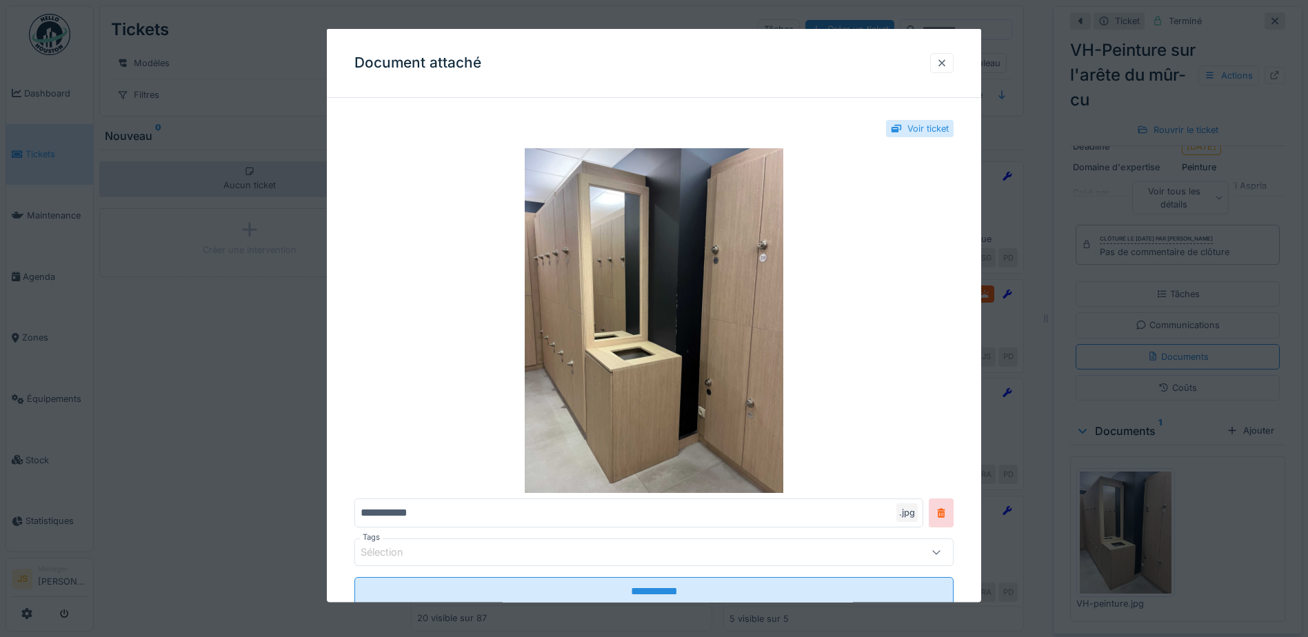
click at [942, 63] on div at bounding box center [941, 62] width 11 height 13
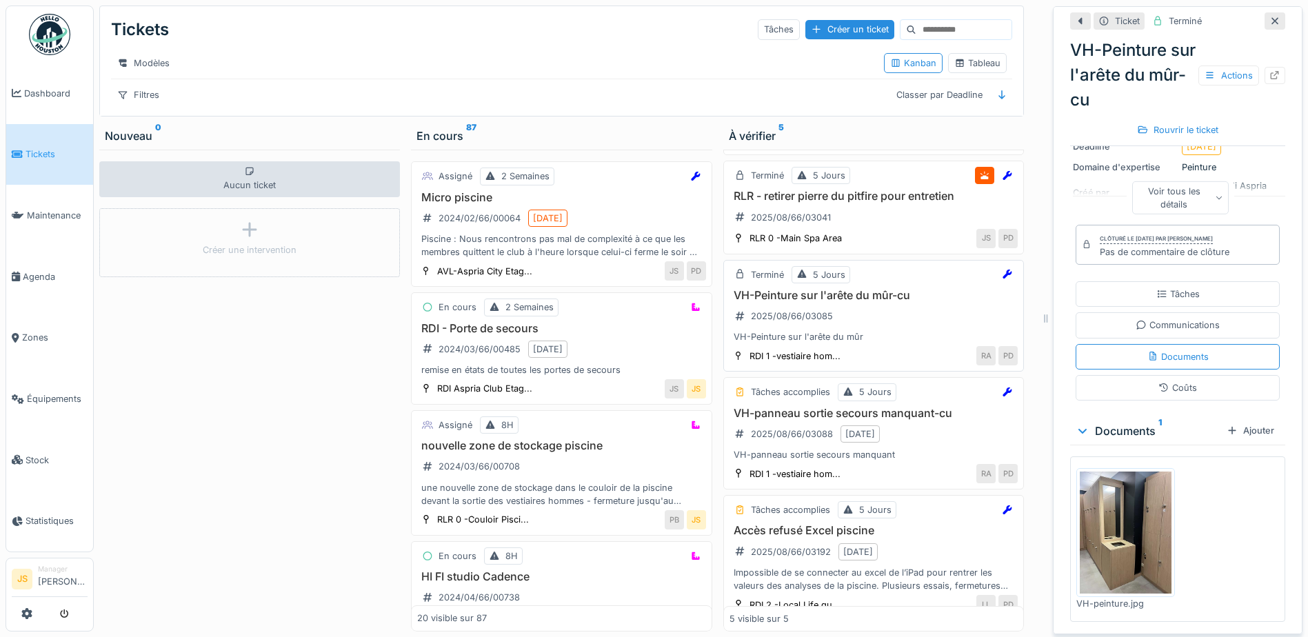
scroll to position [138, 0]
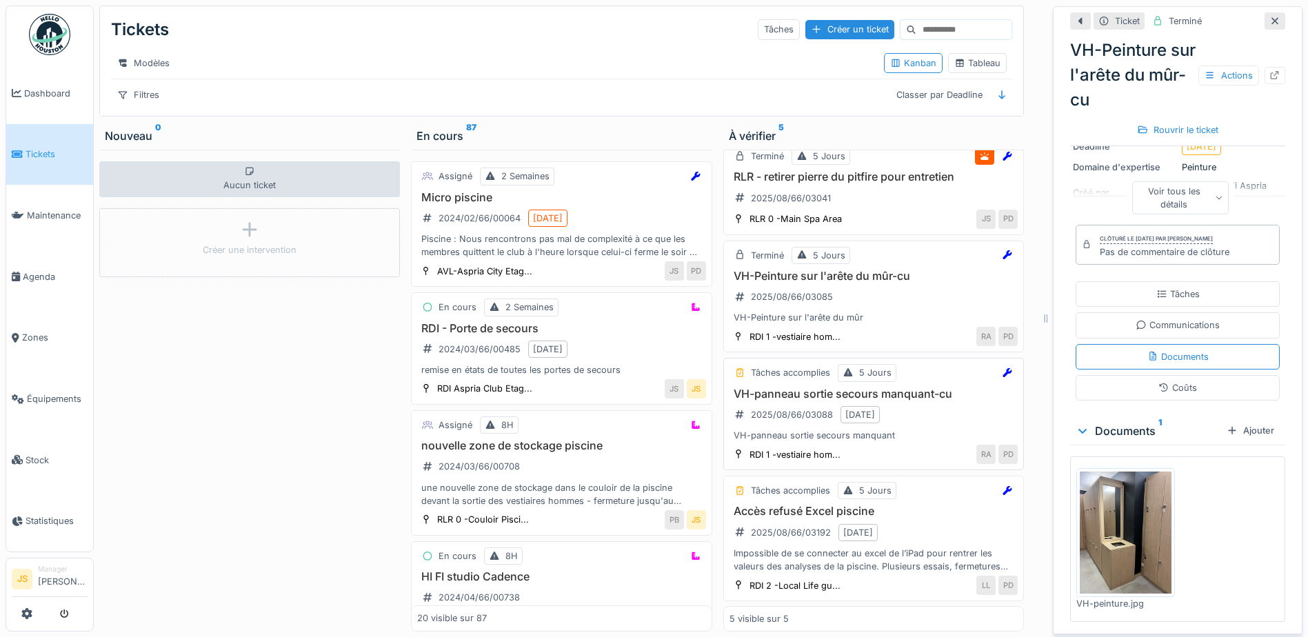
click at [824, 398] on h3 "VH-panneau sortie secours manquant-cu" at bounding box center [873, 393] width 288 height 13
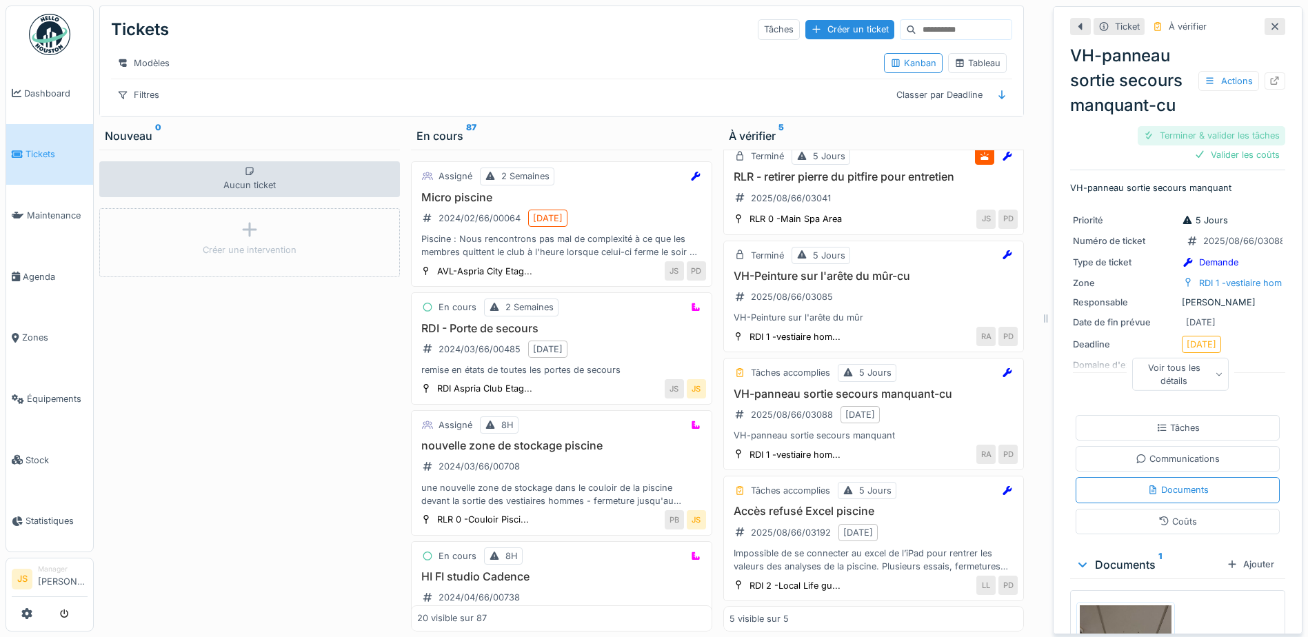
click at [1186, 126] on div "Terminer & valider les tâches" at bounding box center [1211, 135] width 148 height 19
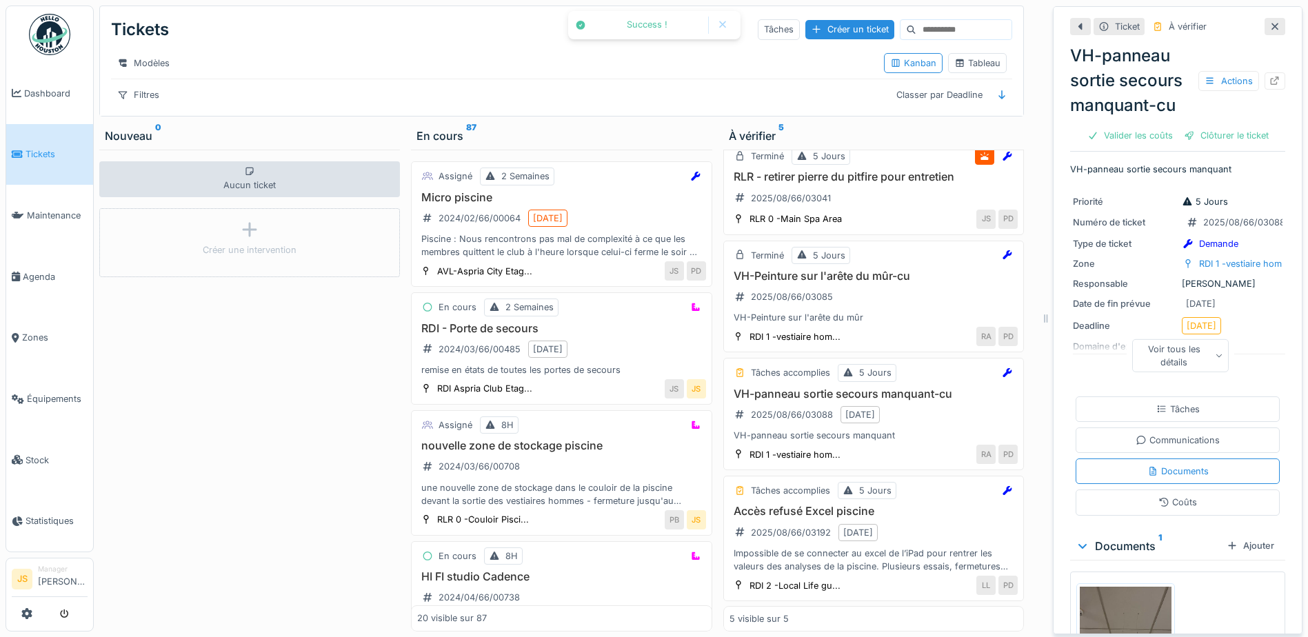
click at [1185, 126] on div "Clôturer le ticket" at bounding box center [1226, 135] width 96 height 19
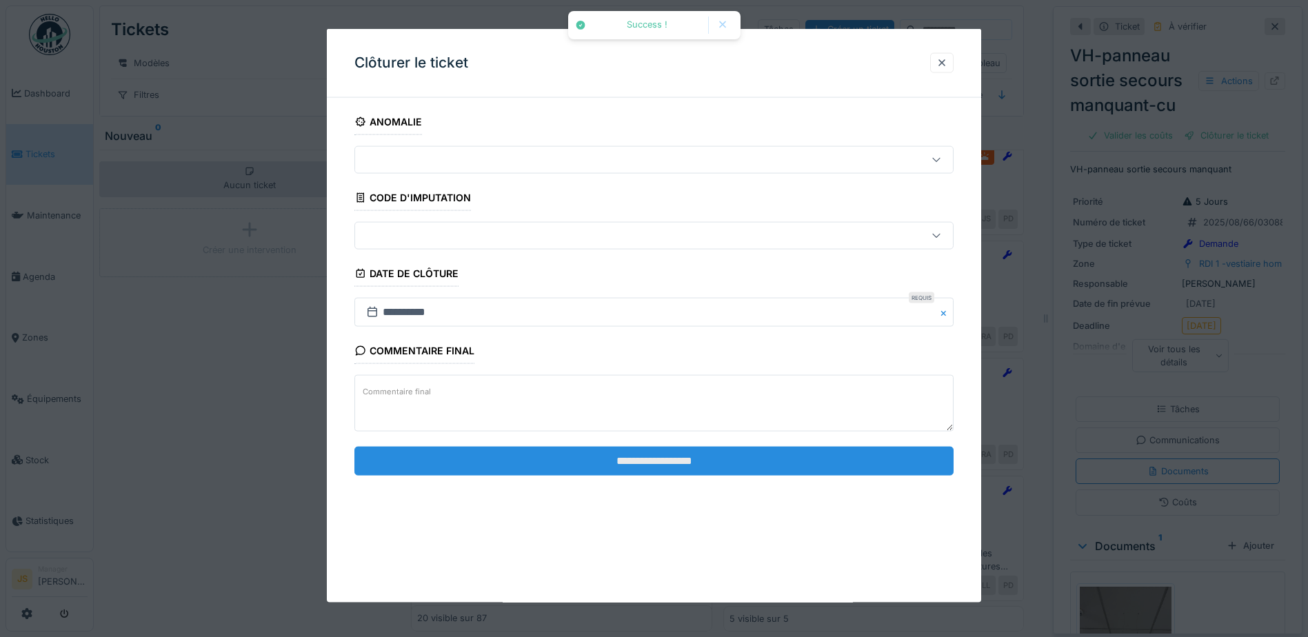
click at [838, 449] on input "**********" at bounding box center [653, 460] width 599 height 29
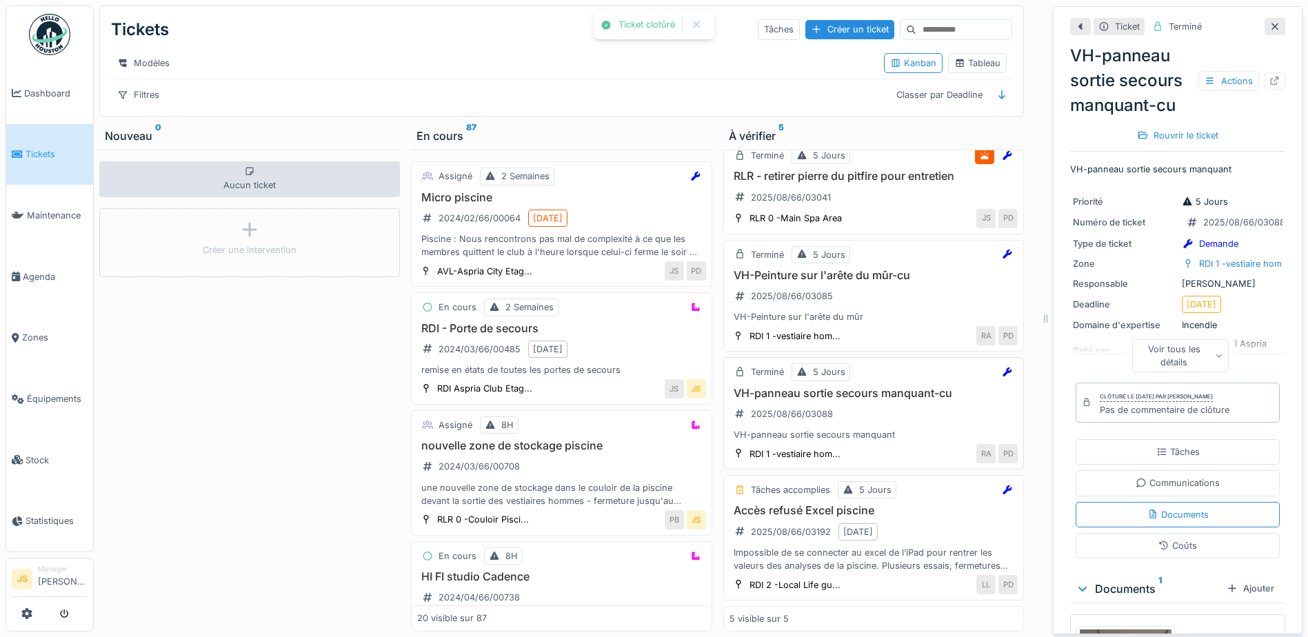
scroll to position [149, 0]
click at [799, 504] on h3 "Accès refusé Excel piscine" at bounding box center [873, 510] width 288 height 13
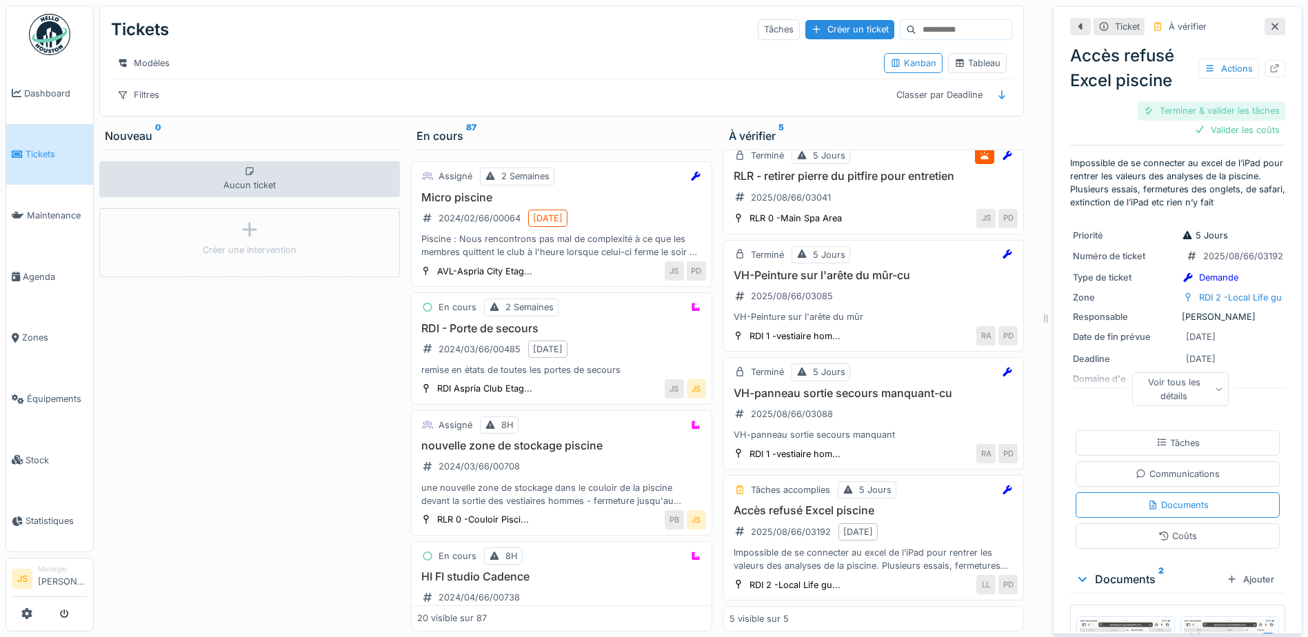
click at [1210, 101] on div "Terminer & valider les tâches" at bounding box center [1211, 110] width 148 height 19
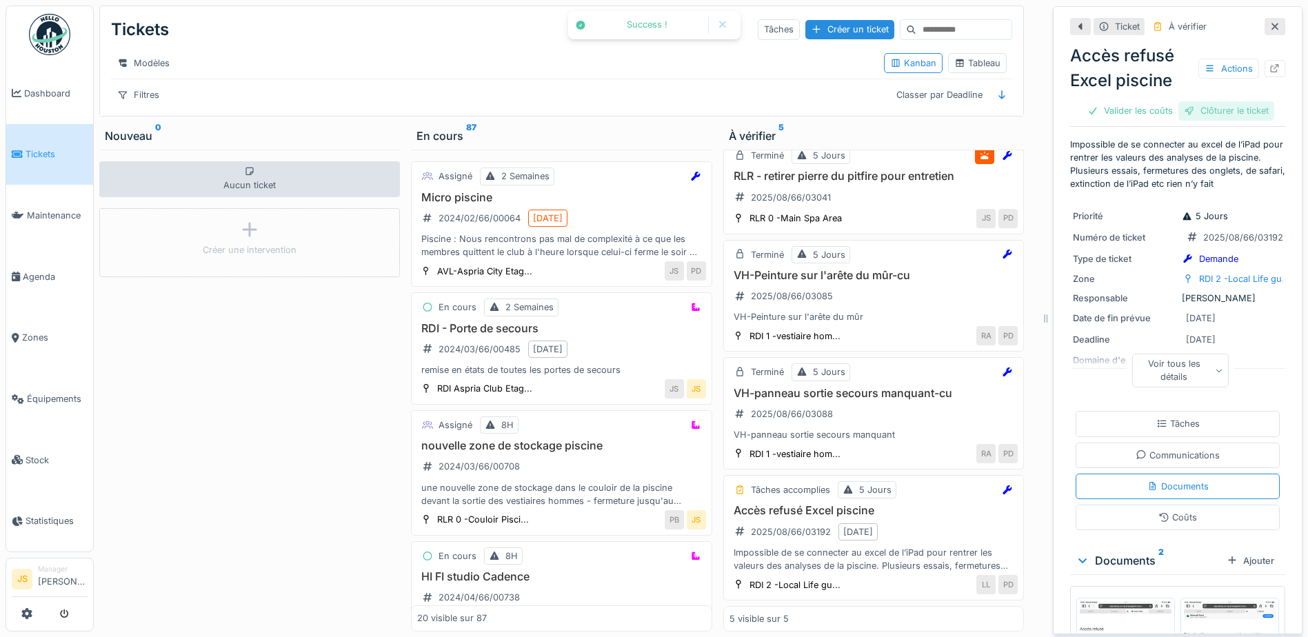
click at [1212, 101] on div "Clôturer le ticket" at bounding box center [1226, 110] width 96 height 19
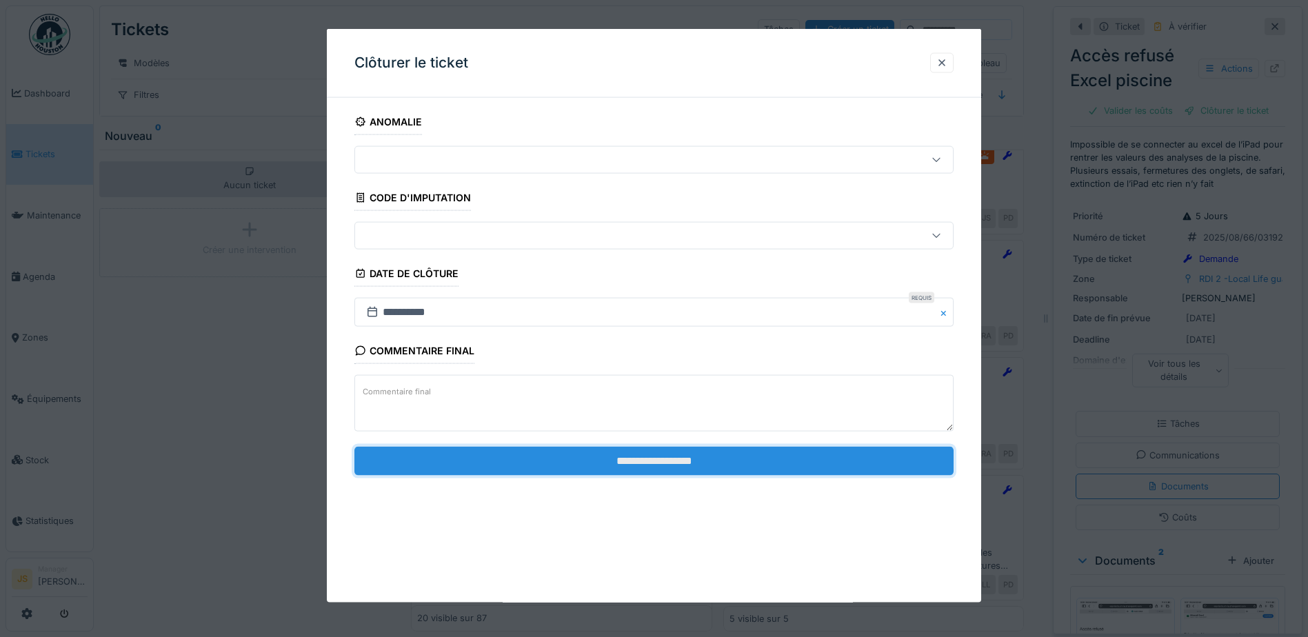
click at [654, 464] on input "**********" at bounding box center [653, 460] width 599 height 29
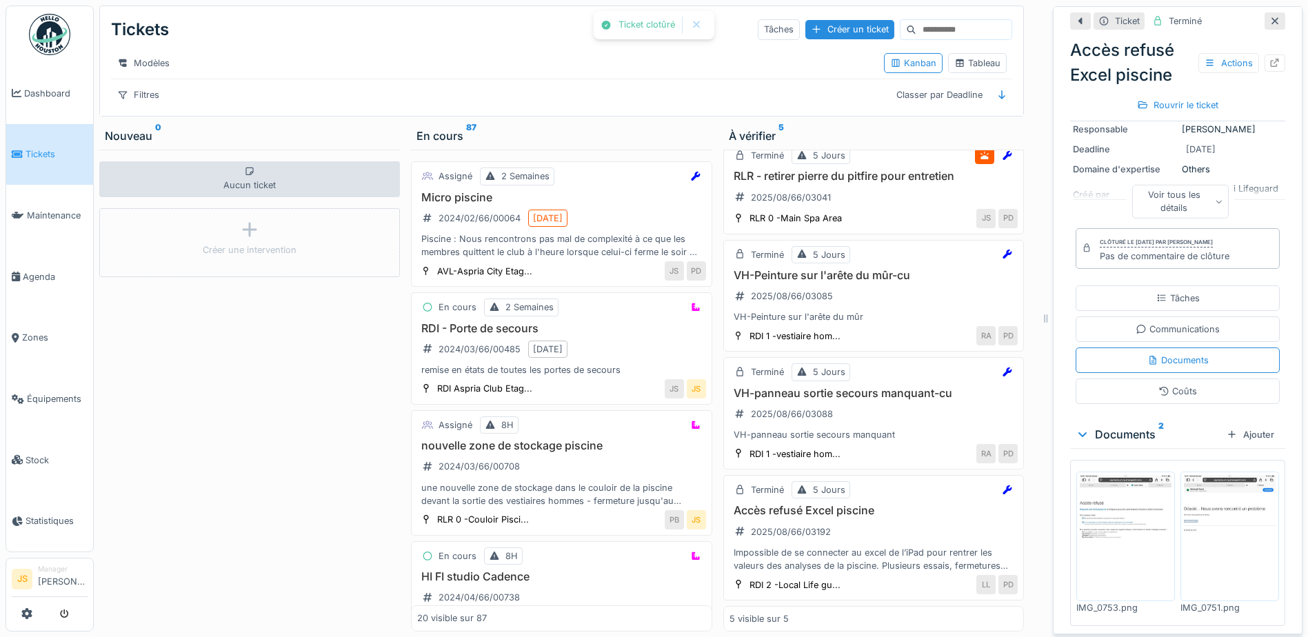
scroll to position [185, 0]
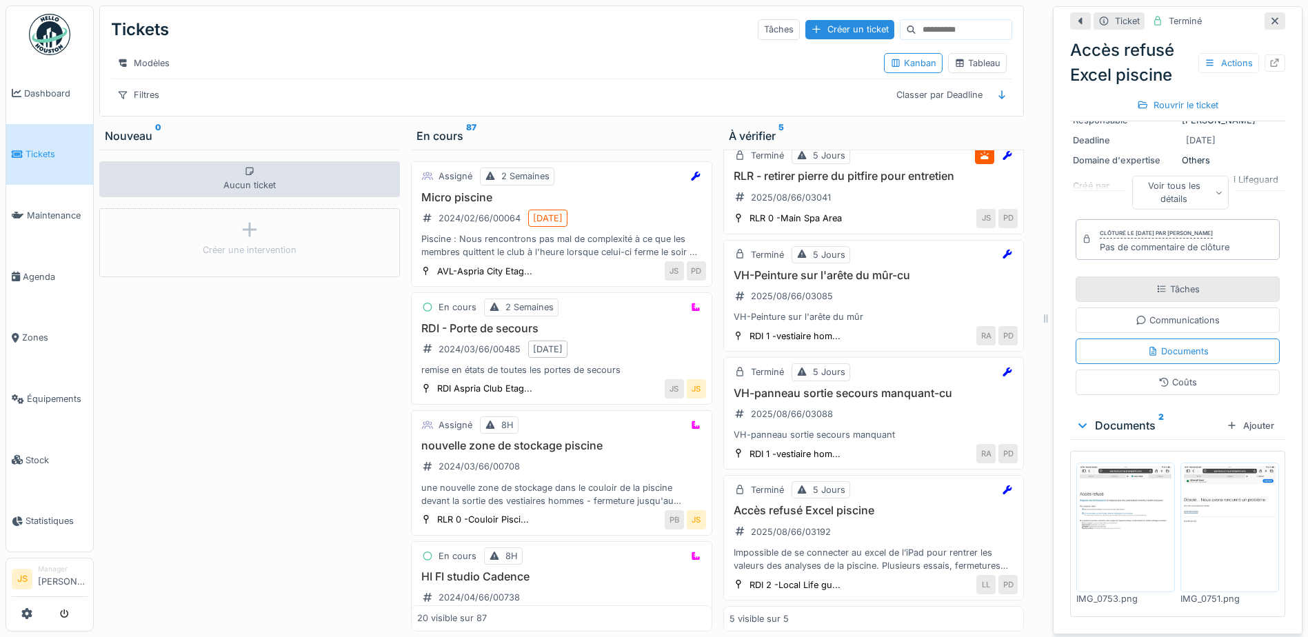
click at [1177, 286] on div "Tâches" at bounding box center [1177, 289] width 43 height 13
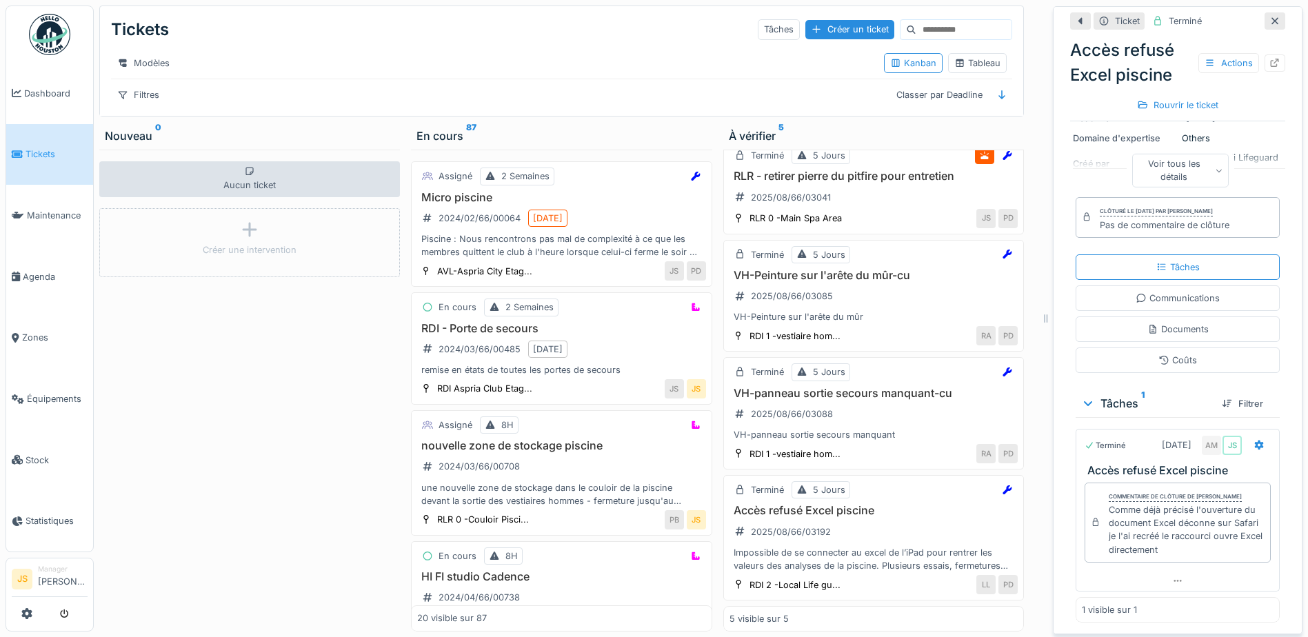
scroll to position [236, 0]
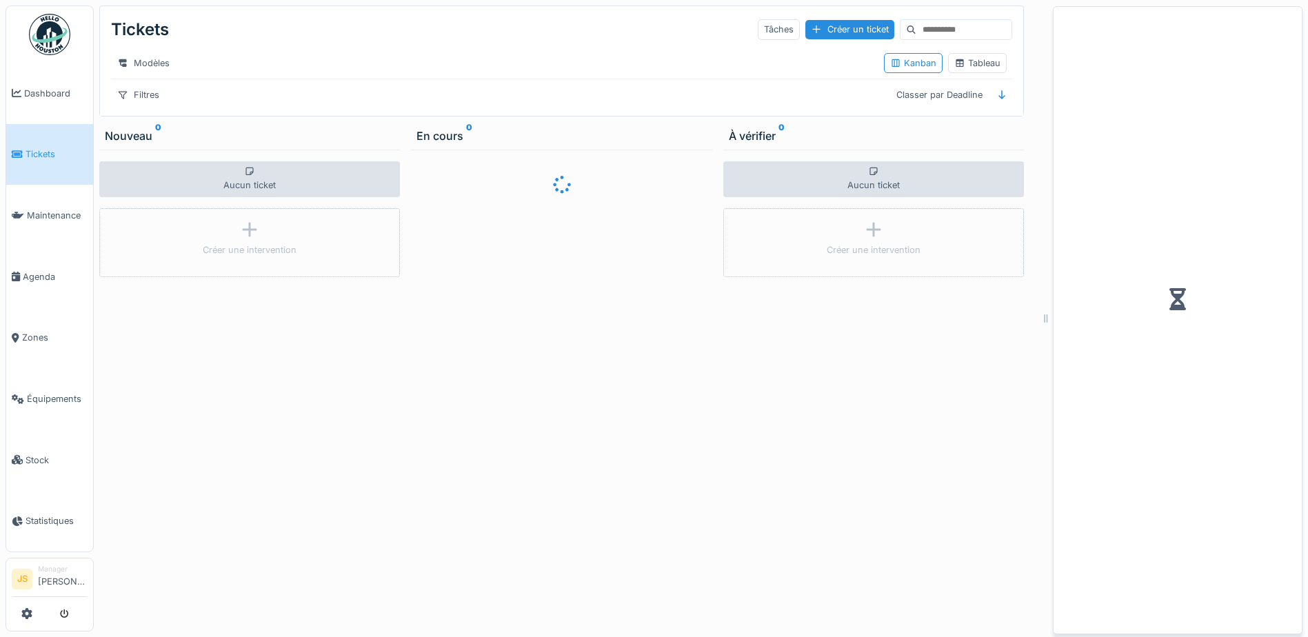
scroll to position [10, 0]
